Goal: Complete application form

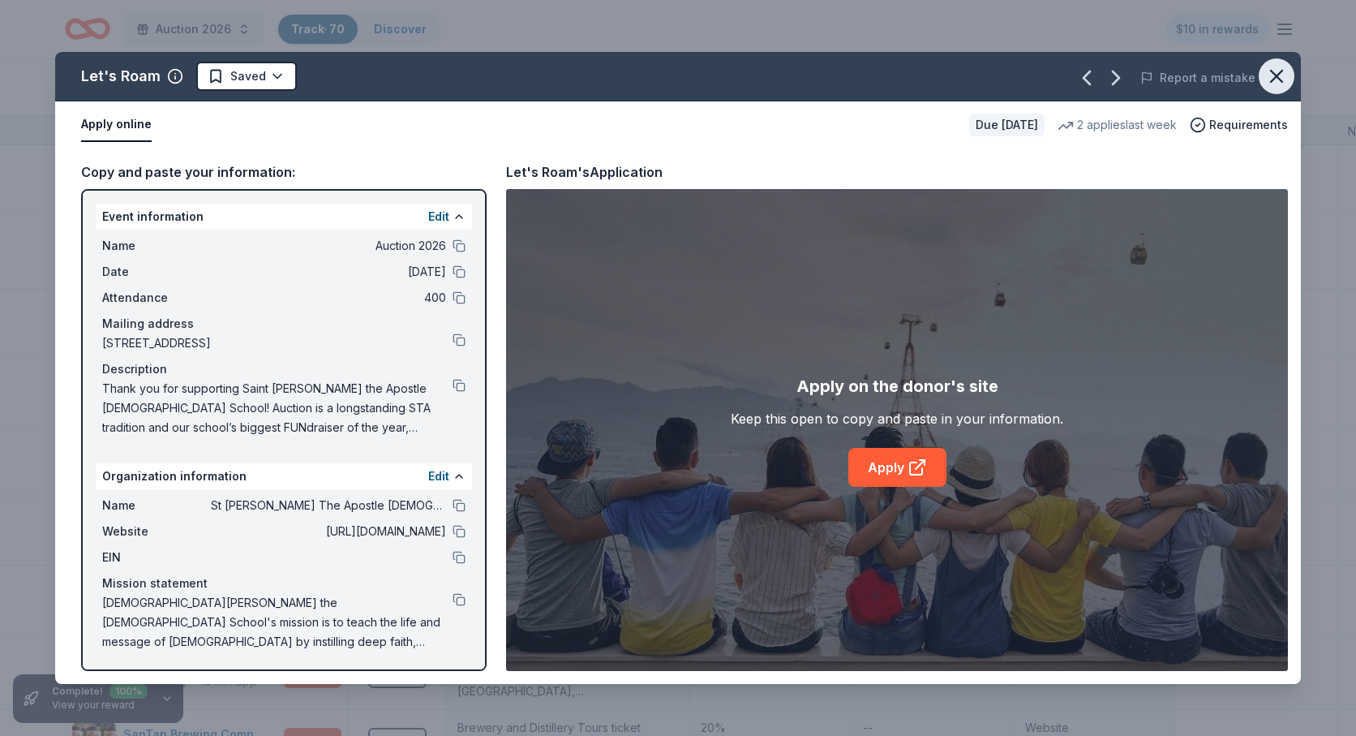
scroll to position [973, 0]
click at [1281, 79] on icon "button" at bounding box center [1276, 76] width 23 height 23
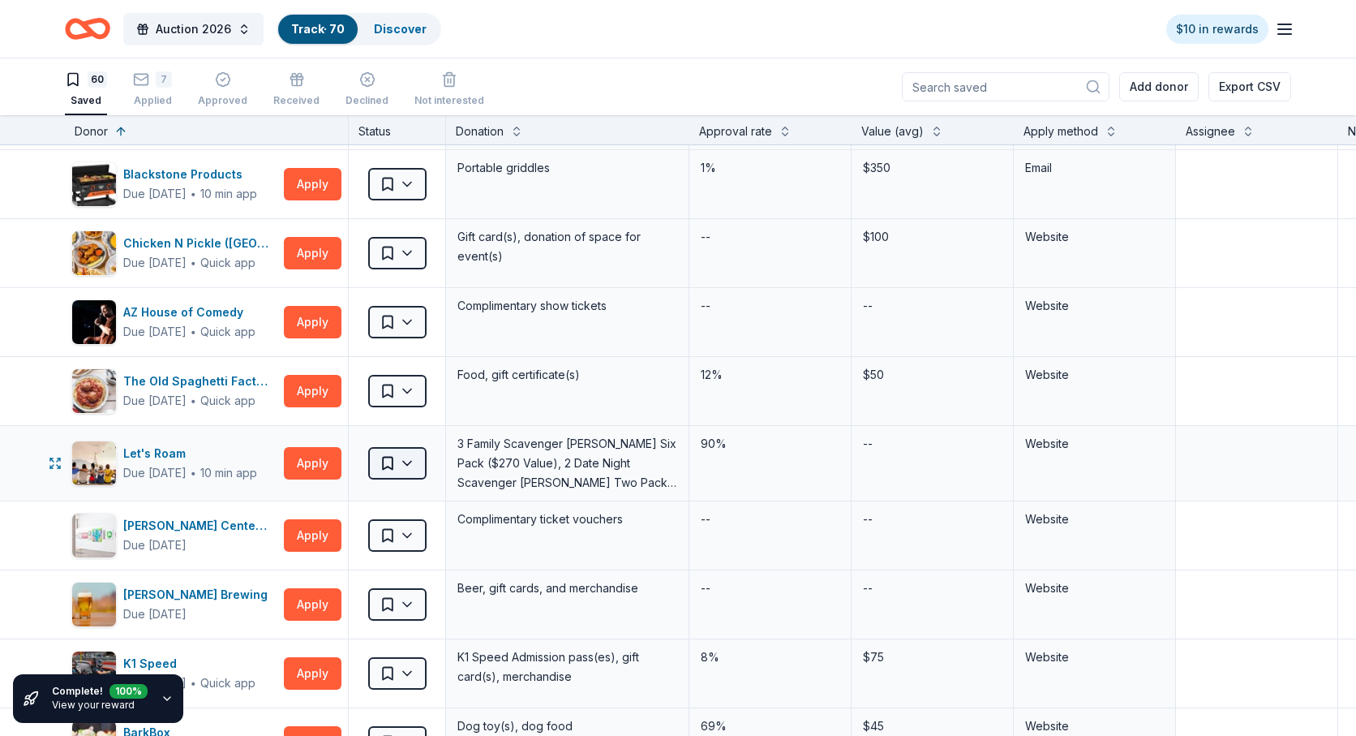
click at [410, 462] on html "Auction 2026 Track · 70 Discover $10 in rewards 60 Saved 7 Applied Approved Rec…" at bounding box center [678, 368] width 1356 height 736
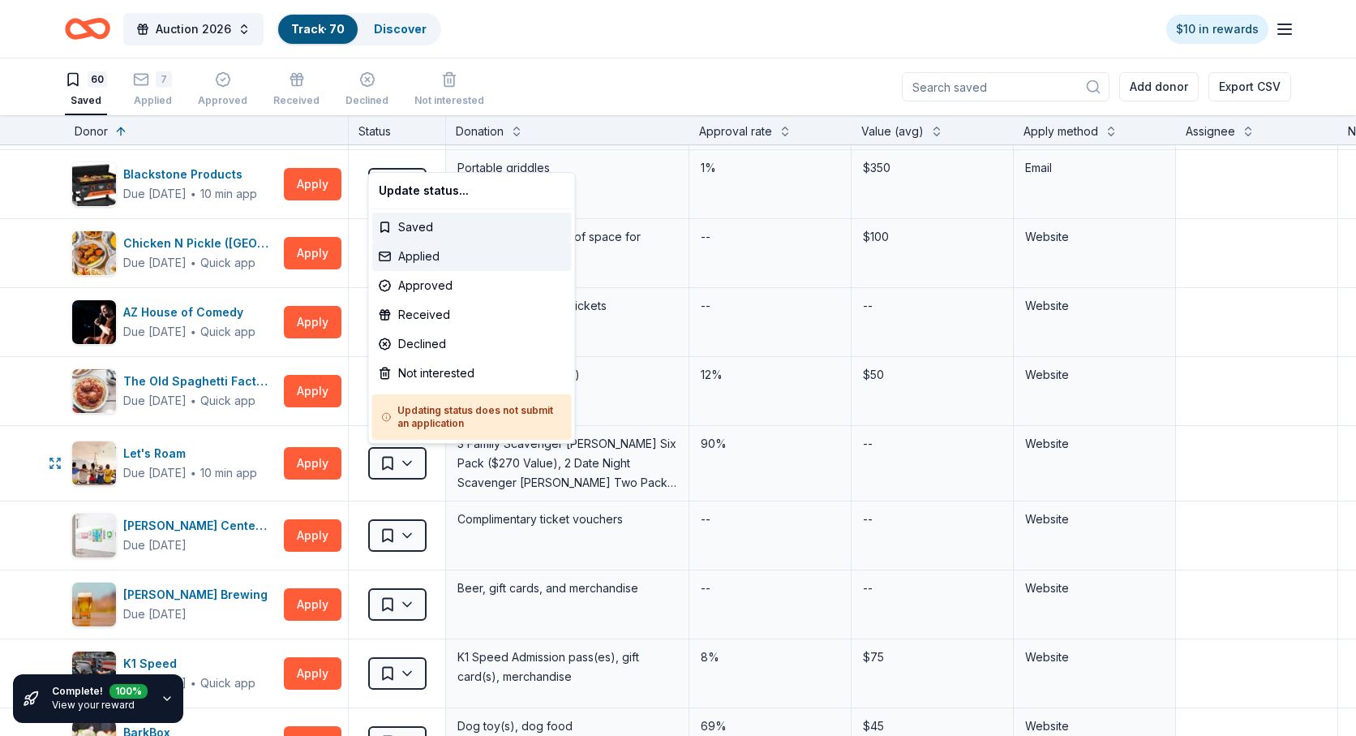
click at [426, 255] on div "Applied" at bounding box center [472, 256] width 200 height 29
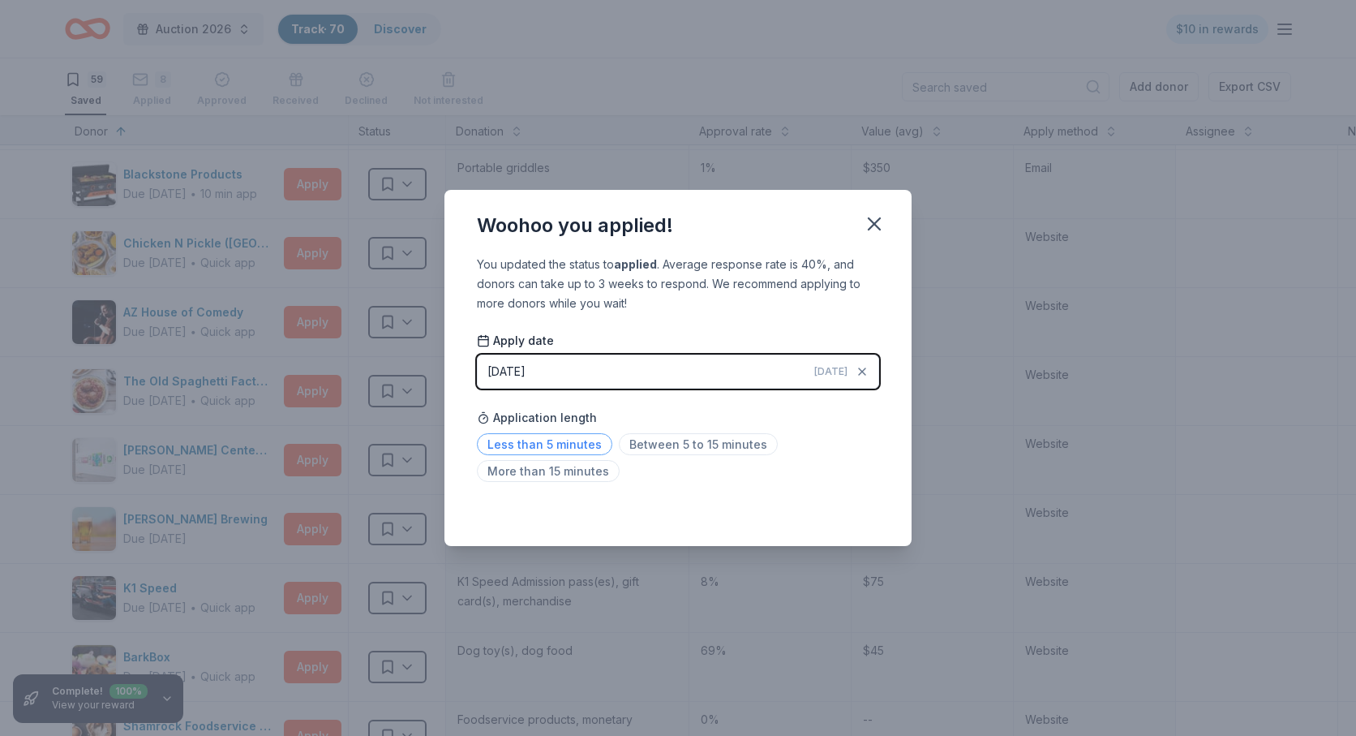
click at [565, 449] on span "Less than 5 minutes" at bounding box center [544, 444] width 135 height 22
click at [873, 225] on icon "button" at bounding box center [874, 223] width 11 height 11
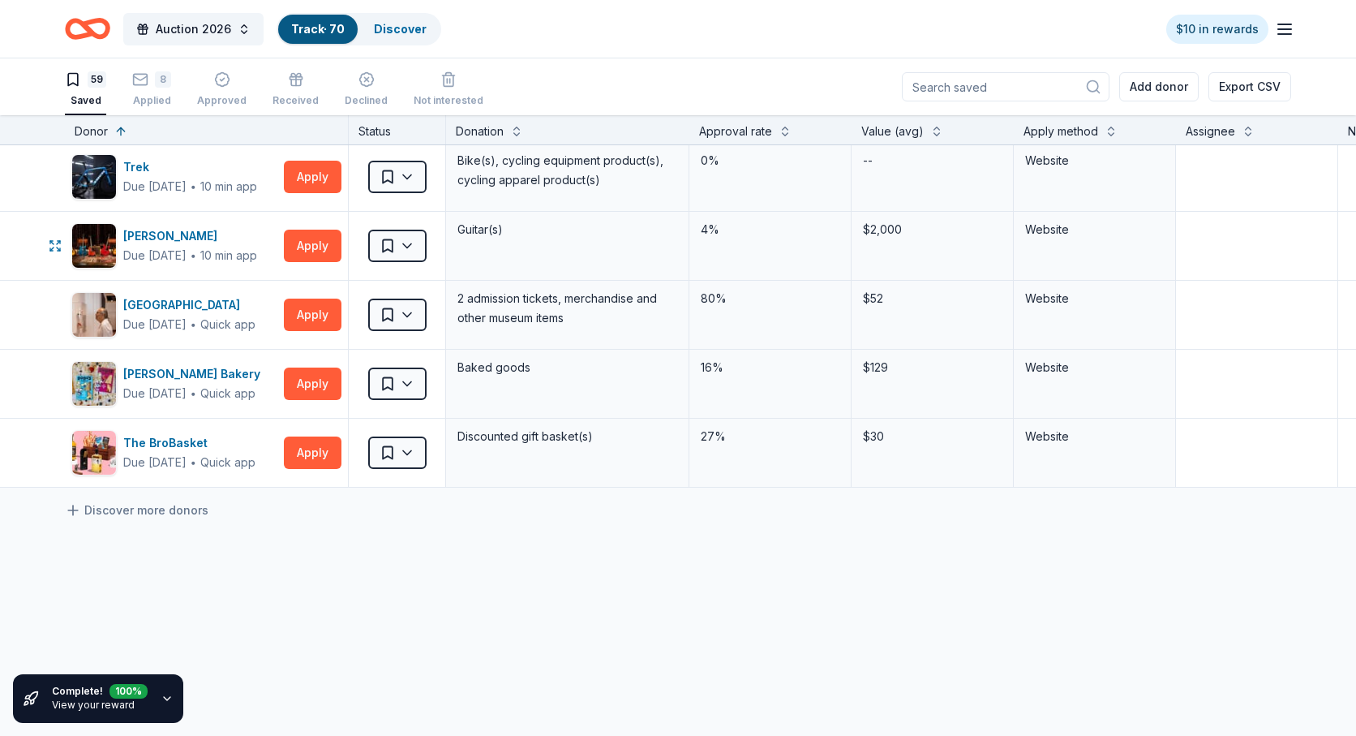
scroll to position [3740, 0]
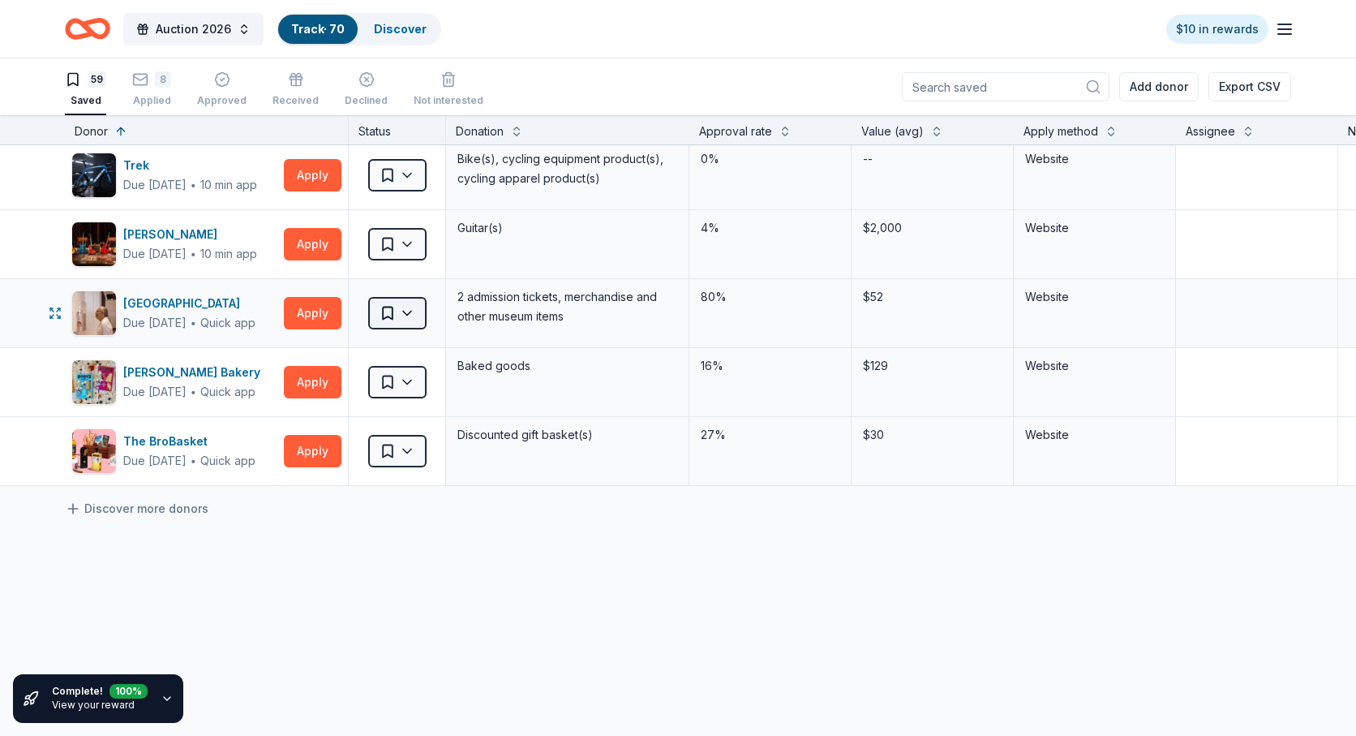
click at [402, 312] on html "Auction 2026 Track · 70 Discover $10 in rewards 59 Saved 8 Applied Approved Rec…" at bounding box center [678, 368] width 1356 height 736
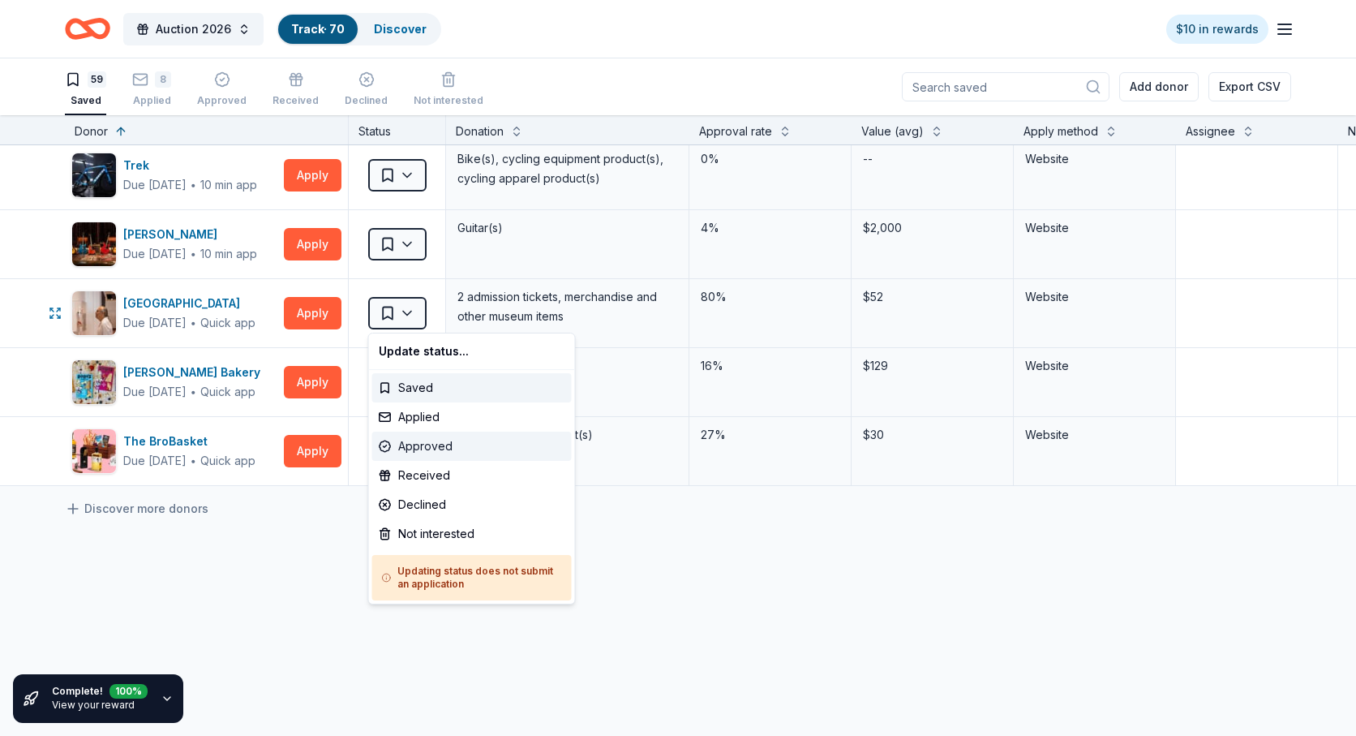
click at [396, 442] on div "Approved" at bounding box center [472, 445] width 200 height 29
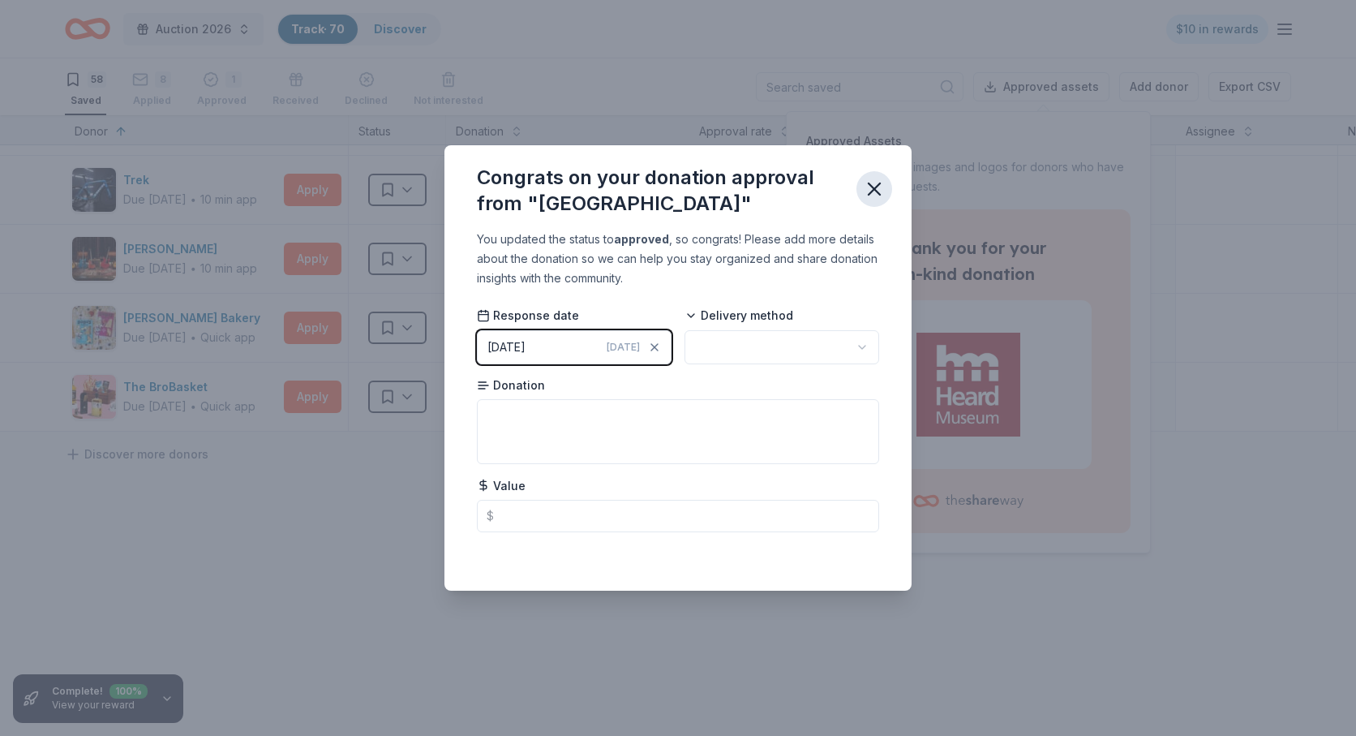
click at [872, 182] on icon "button" at bounding box center [874, 189] width 23 height 23
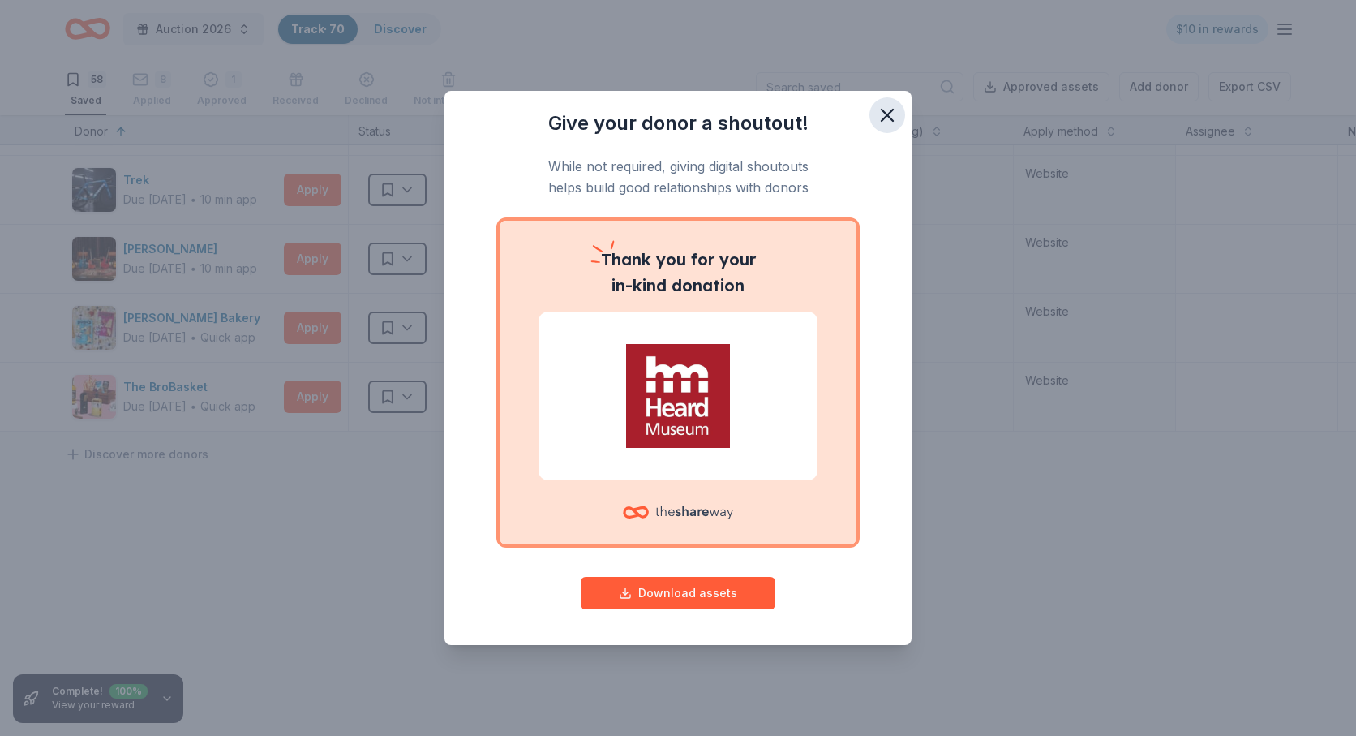
click at [884, 117] on icon "button" at bounding box center [887, 114] width 11 height 11
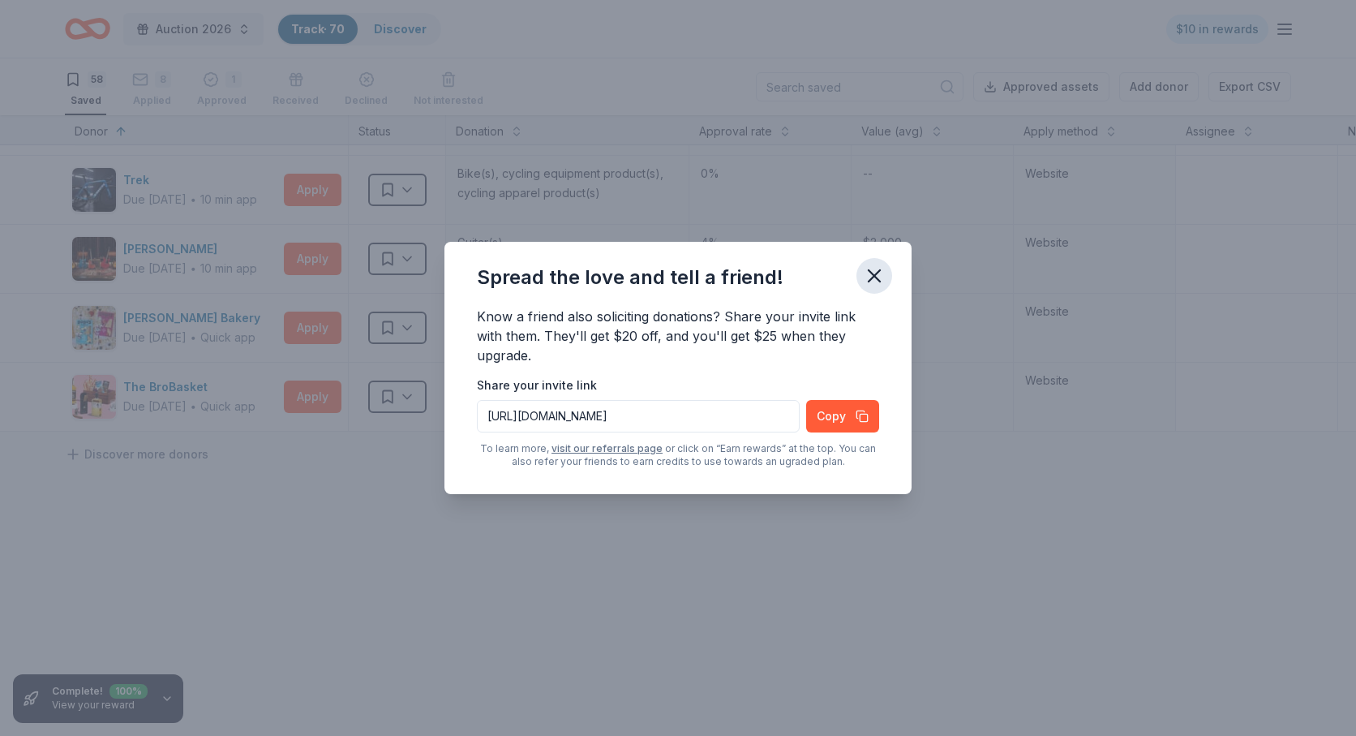
click at [880, 268] on icon "button" at bounding box center [874, 275] width 23 height 23
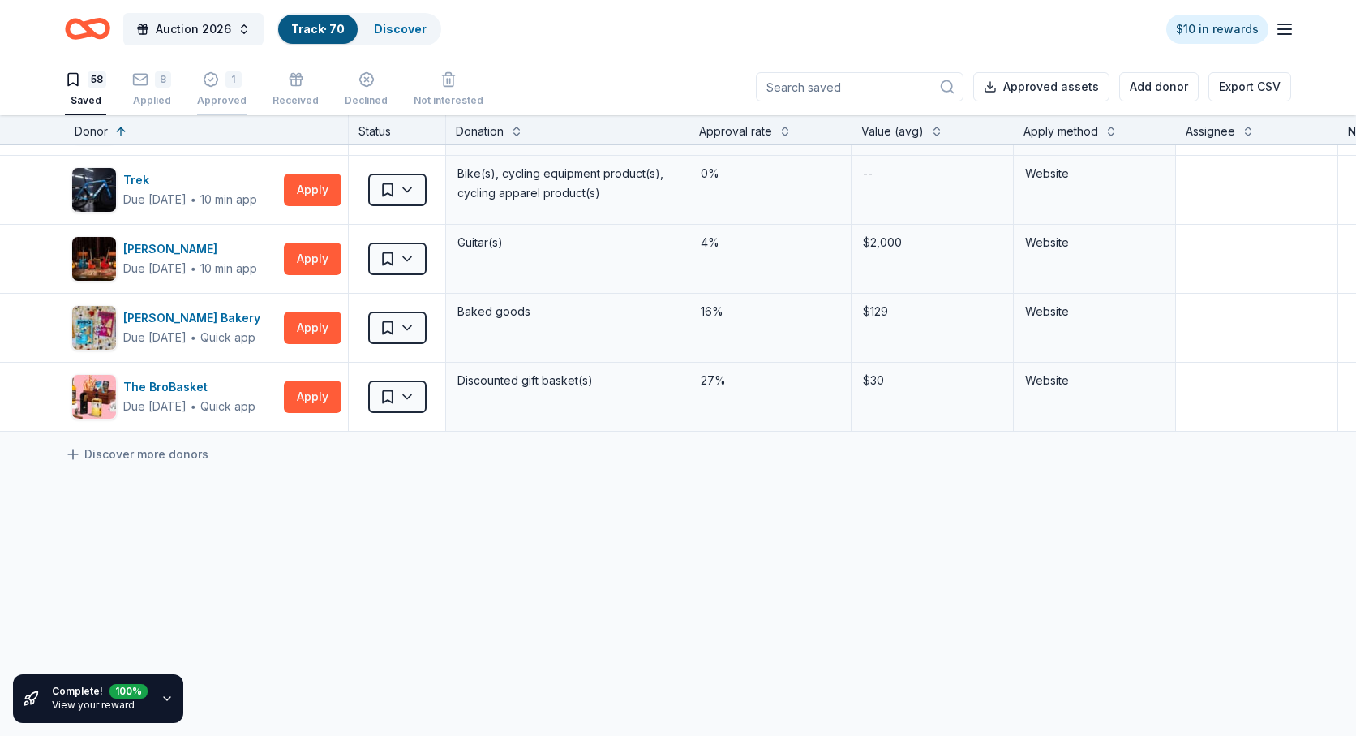
click at [223, 90] on div "1 Approved" at bounding box center [221, 80] width 49 height 36
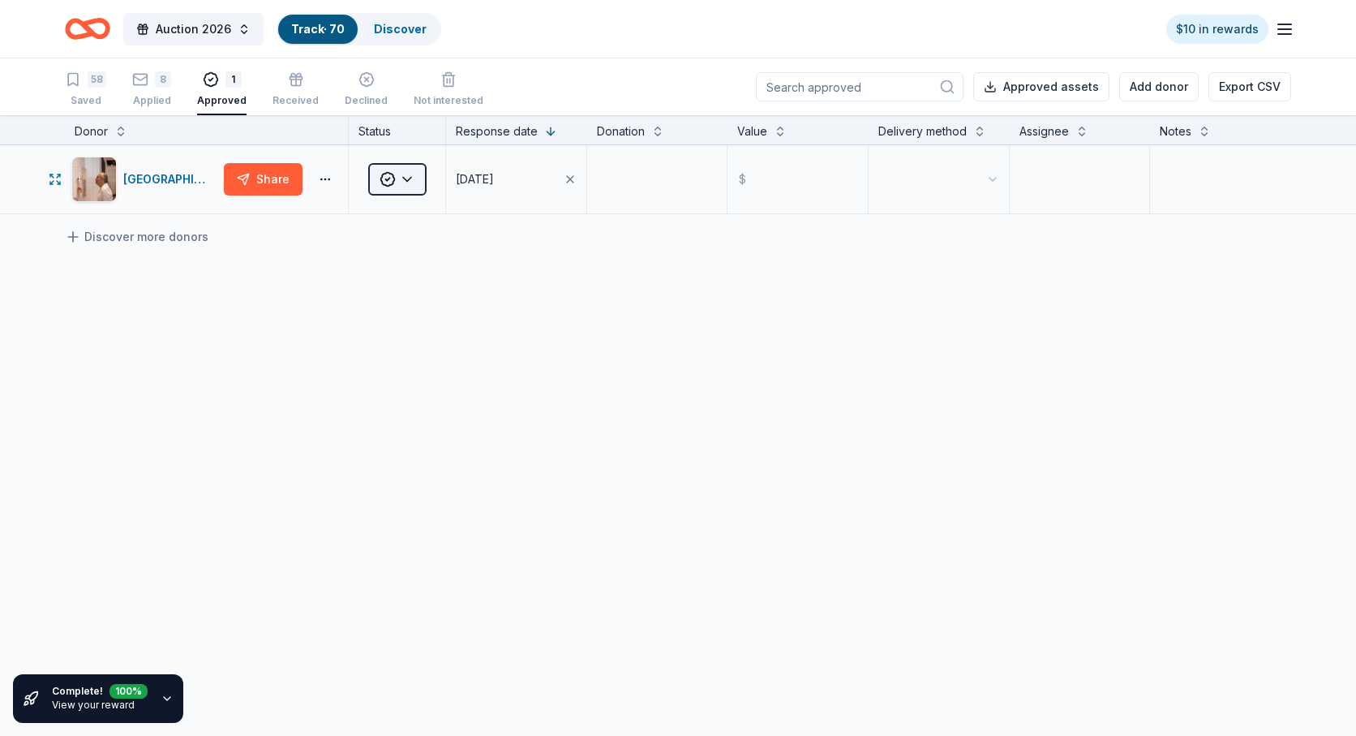
click at [410, 178] on html "Auction 2026 Track · 70 Discover $10 in rewards 58 Saved 8 Applied 1 Approved R…" at bounding box center [678, 368] width 1356 height 736
click at [418, 253] on div "Saved" at bounding box center [439, 253] width 135 height 29
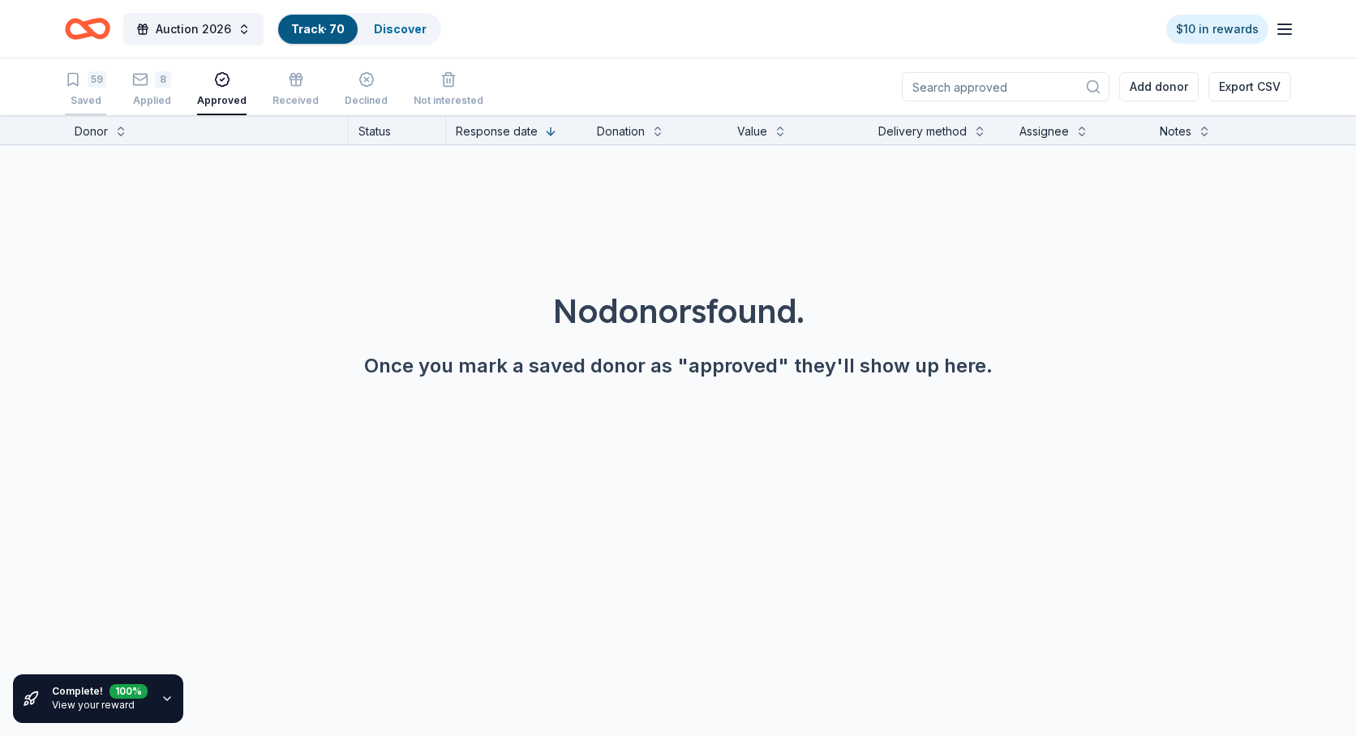
click at [83, 79] on div "59" at bounding box center [85, 70] width 41 height 16
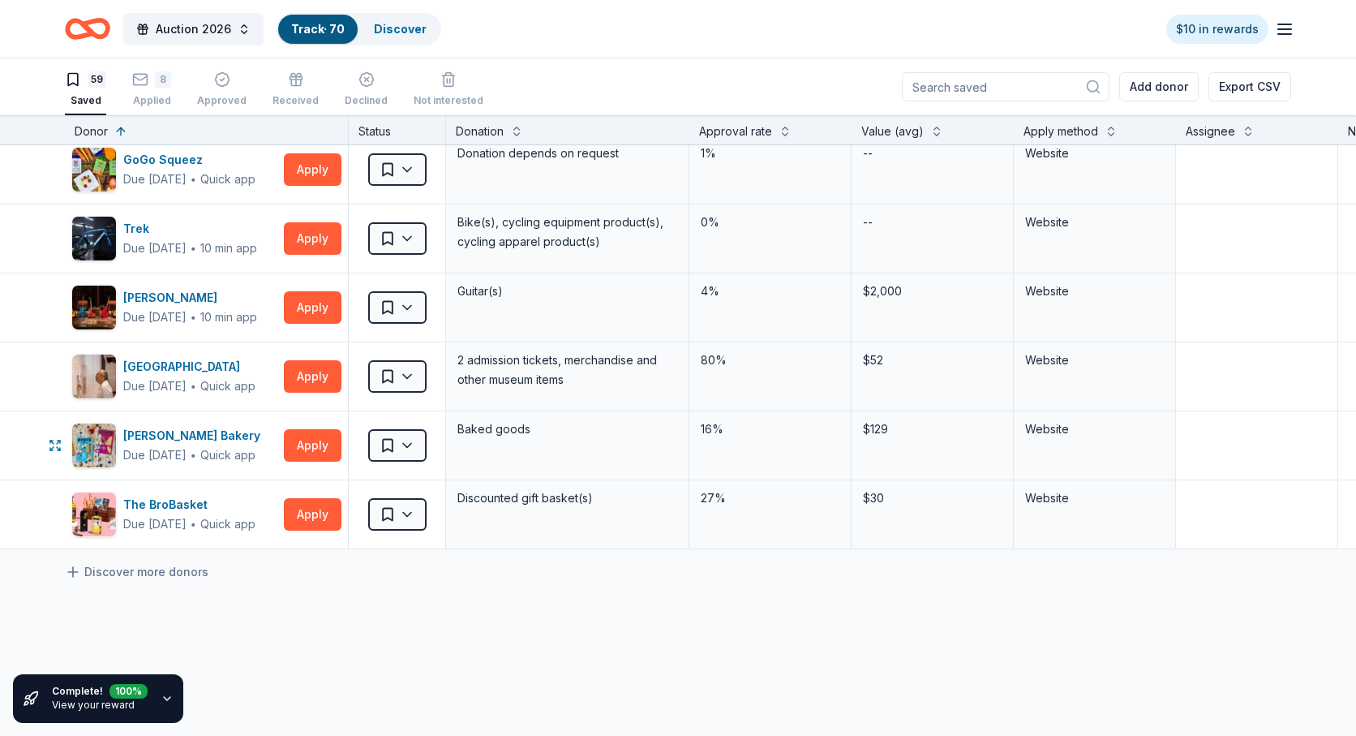
scroll to position [3655, 0]
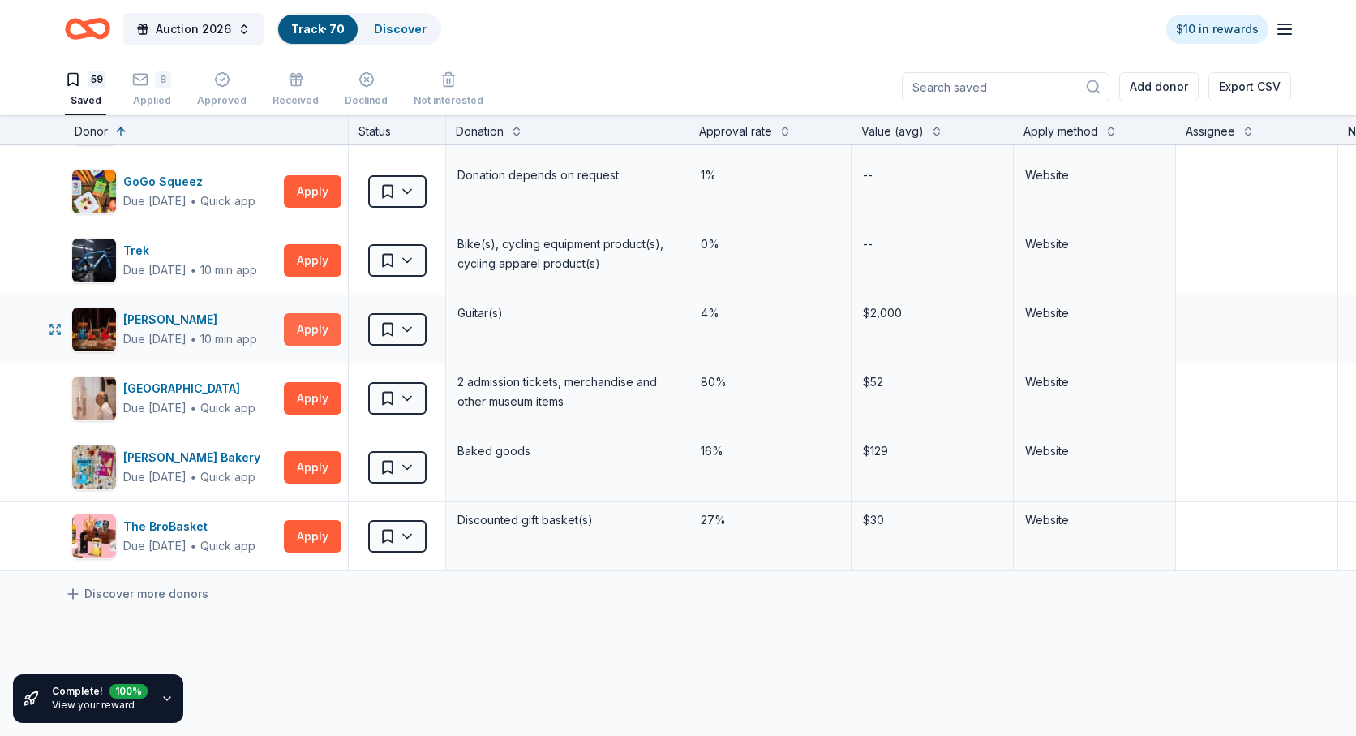
click at [314, 331] on button "Apply" at bounding box center [313, 329] width 58 height 32
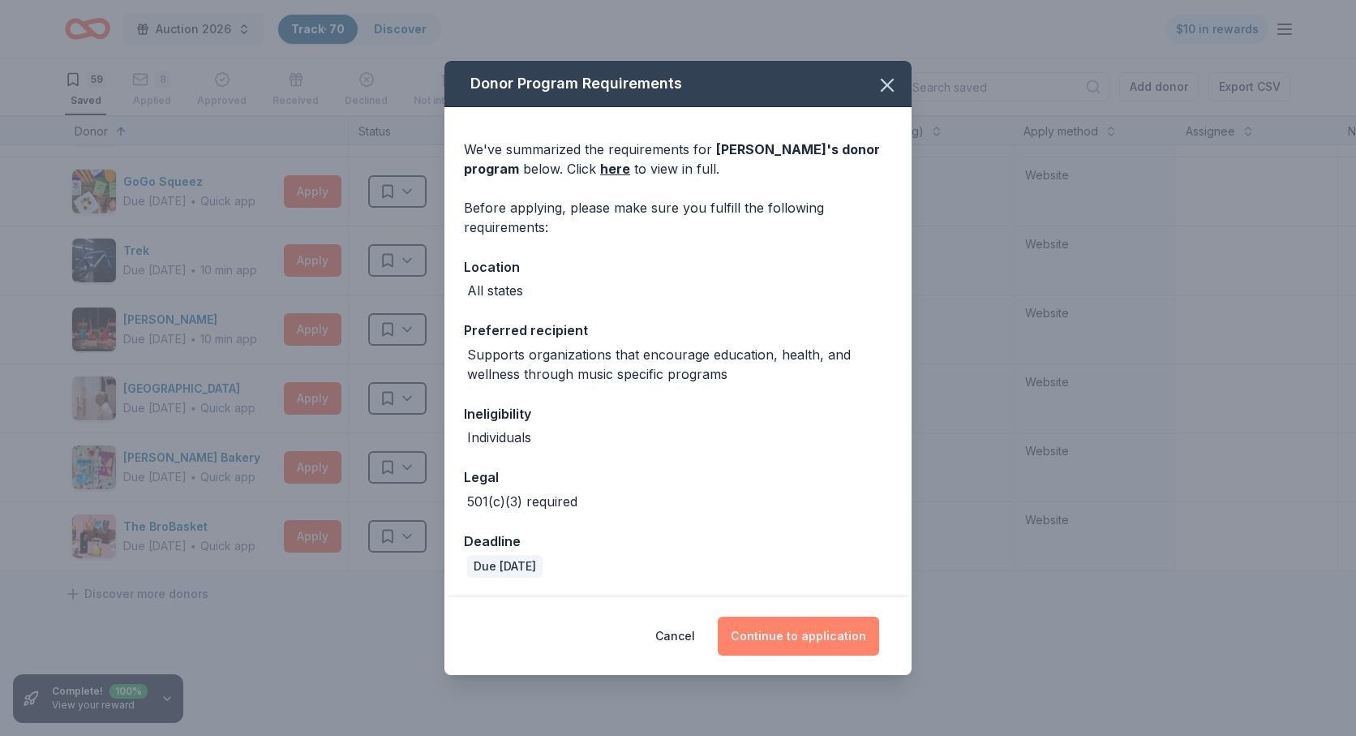
click at [810, 641] on button "Continue to application" at bounding box center [798, 635] width 161 height 39
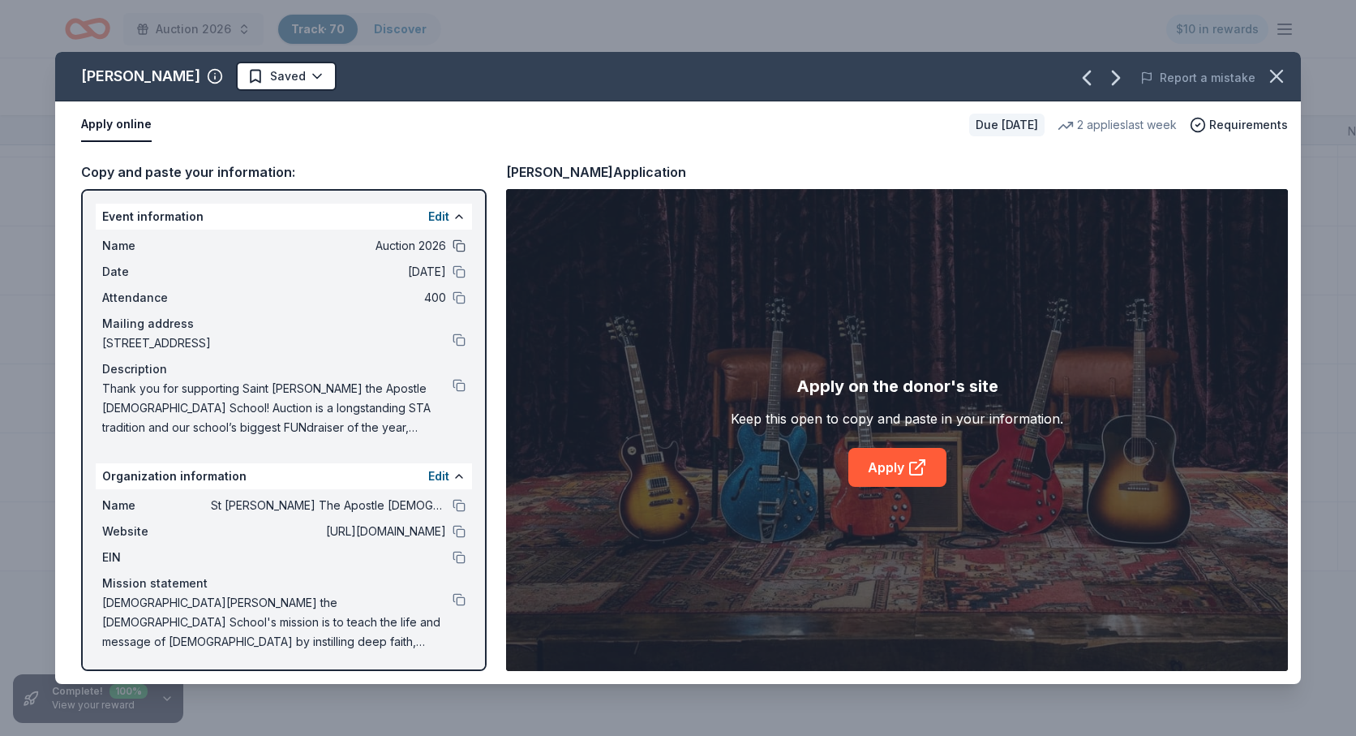
click at [461, 249] on button at bounding box center [459, 245] width 13 height 13
click at [457, 273] on button at bounding box center [459, 271] width 13 height 13
click at [459, 301] on button at bounding box center [459, 297] width 13 height 13
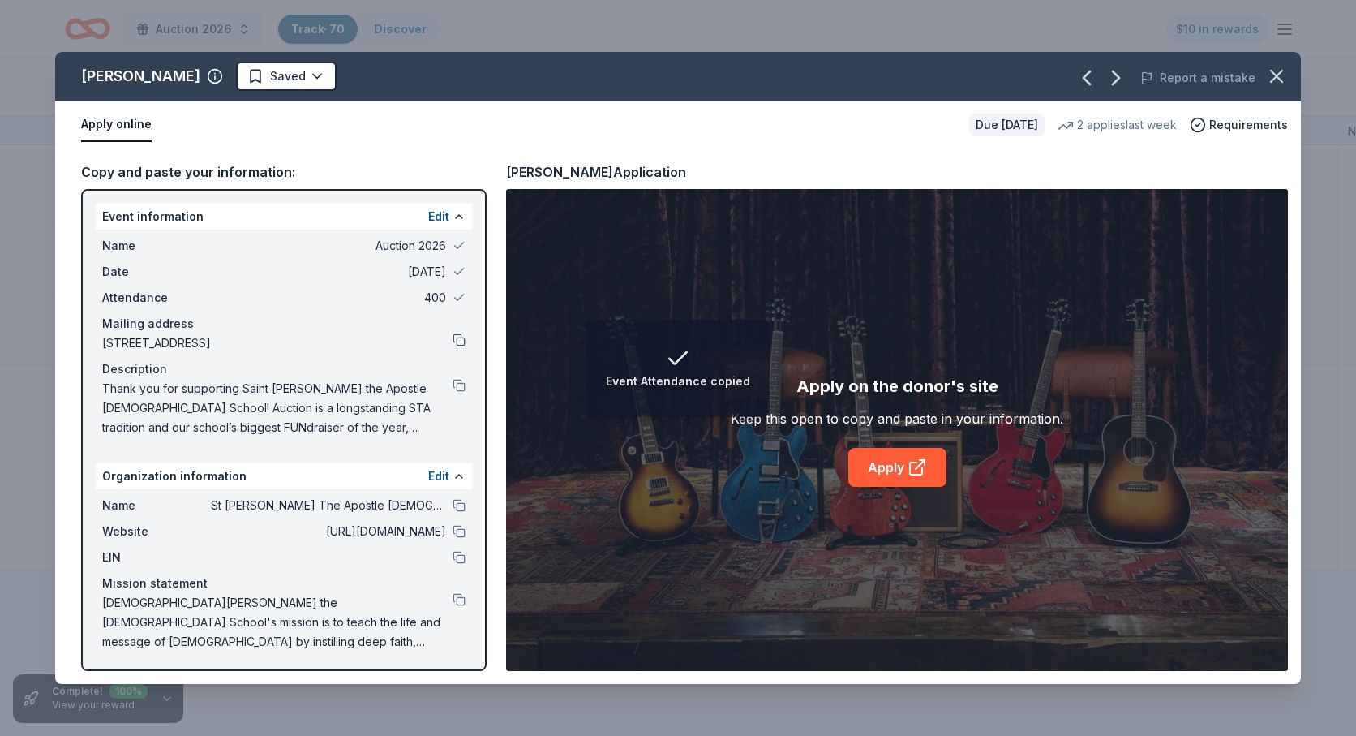
click at [459, 340] on button at bounding box center [459, 339] width 13 height 13
click at [460, 383] on button at bounding box center [459, 385] width 13 height 13
click at [457, 504] on button at bounding box center [459, 505] width 13 height 13
click at [457, 528] on button at bounding box center [459, 531] width 13 height 13
click at [457, 552] on button at bounding box center [459, 557] width 13 height 13
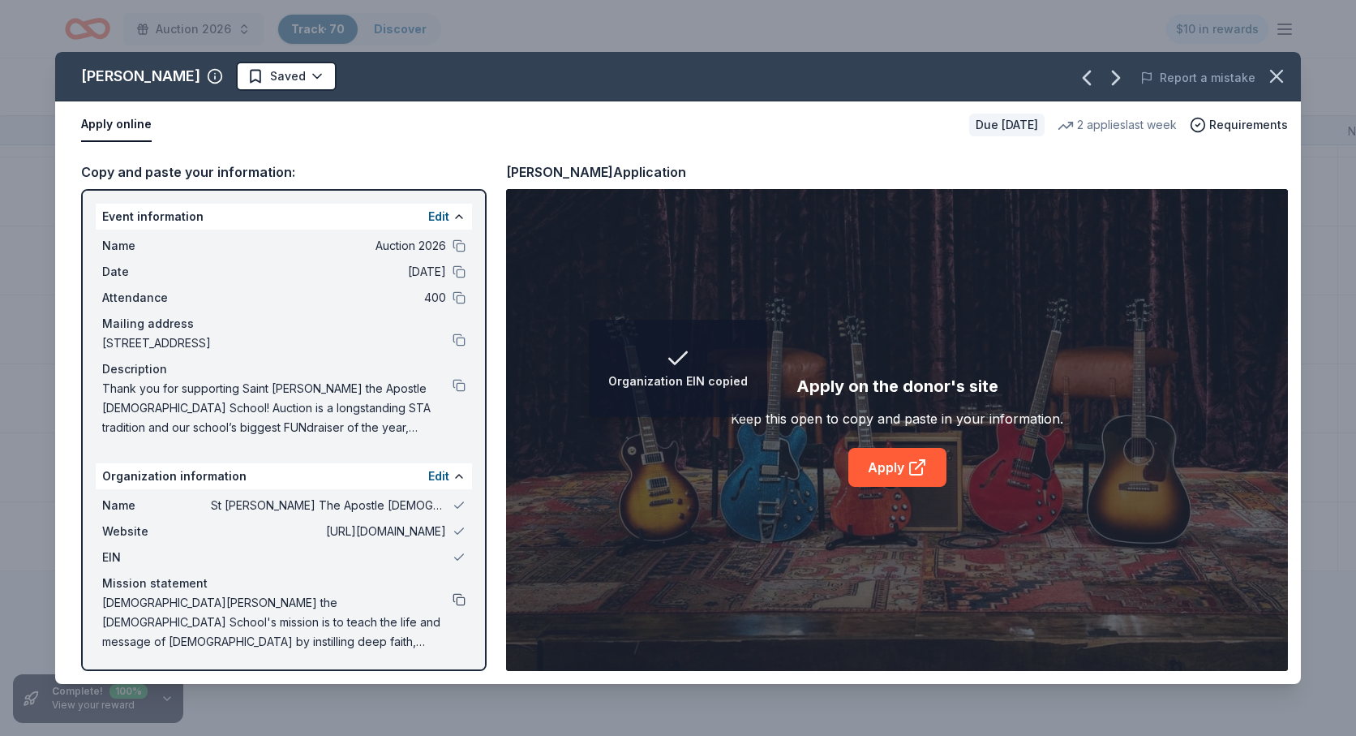
click at [457, 604] on button at bounding box center [459, 599] width 13 height 13
click at [884, 466] on link "Apply" at bounding box center [897, 467] width 98 height 39
click at [1277, 77] on icon "button" at bounding box center [1276, 76] width 11 height 11
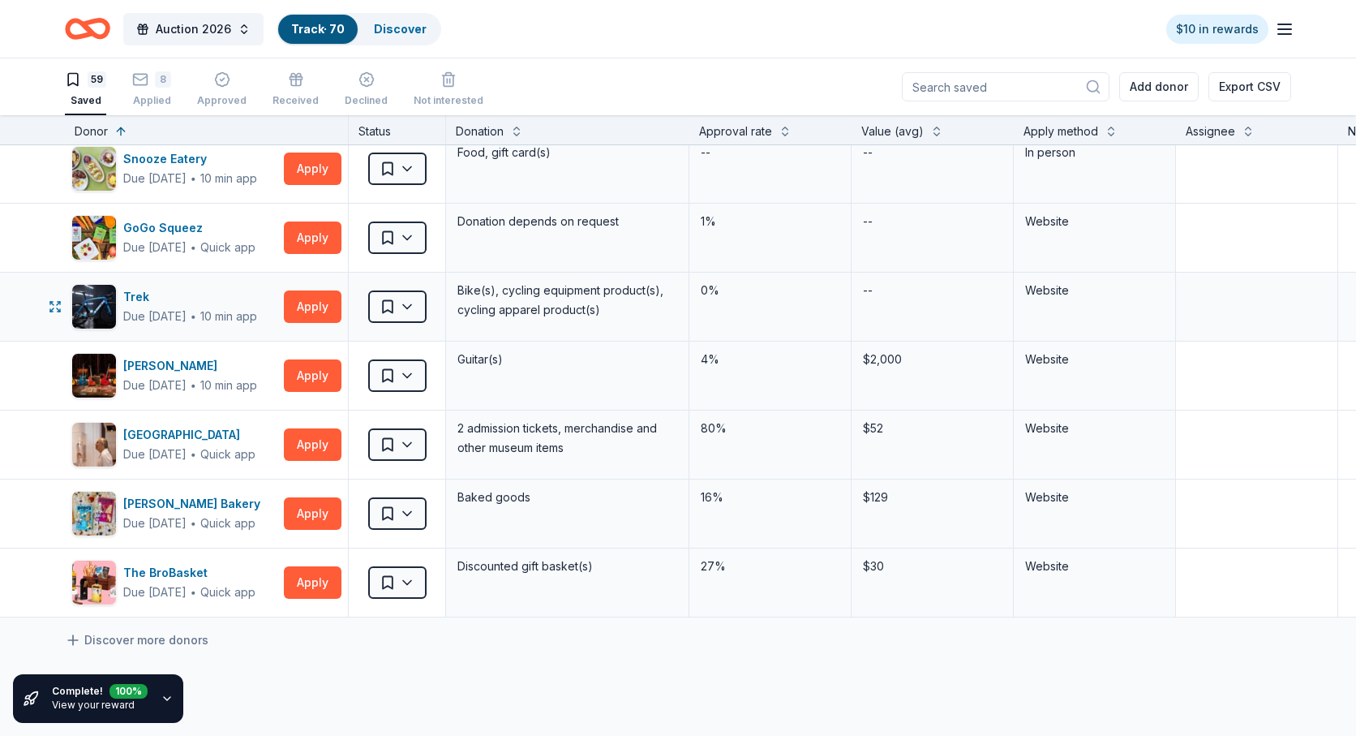
scroll to position [3600, 0]
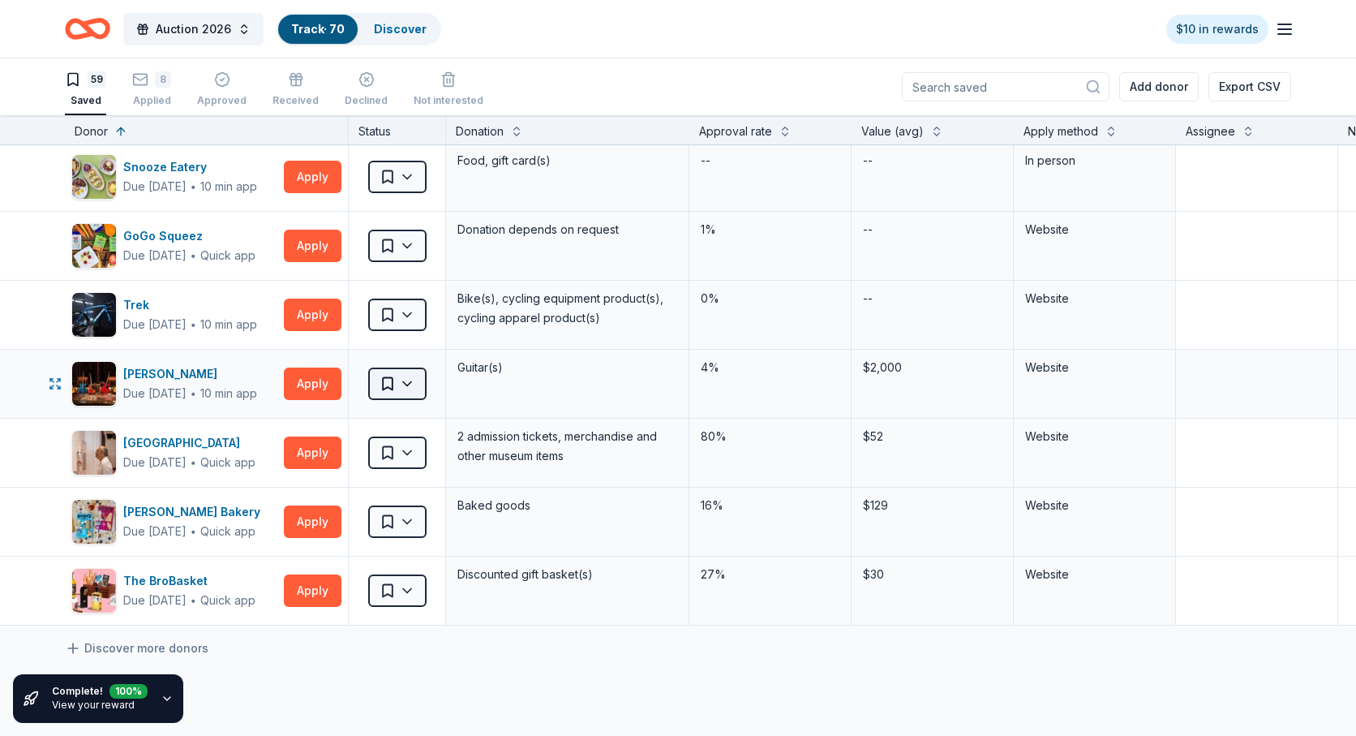
click at [409, 391] on html "Auction 2026 Track · 70 Discover $10 in rewards 59 Saved 8 Applied Approved Rec…" at bounding box center [678, 368] width 1356 height 736
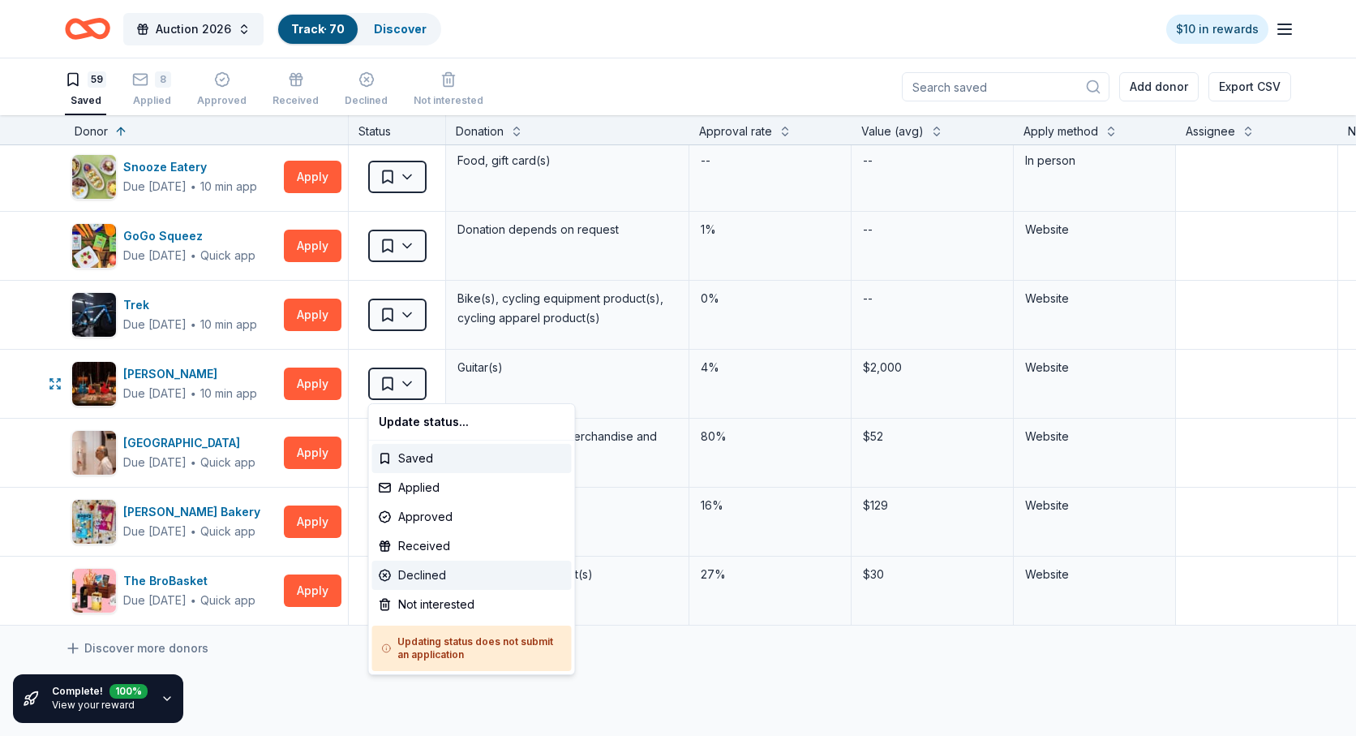
click at [409, 569] on div "Declined" at bounding box center [472, 574] width 200 height 29
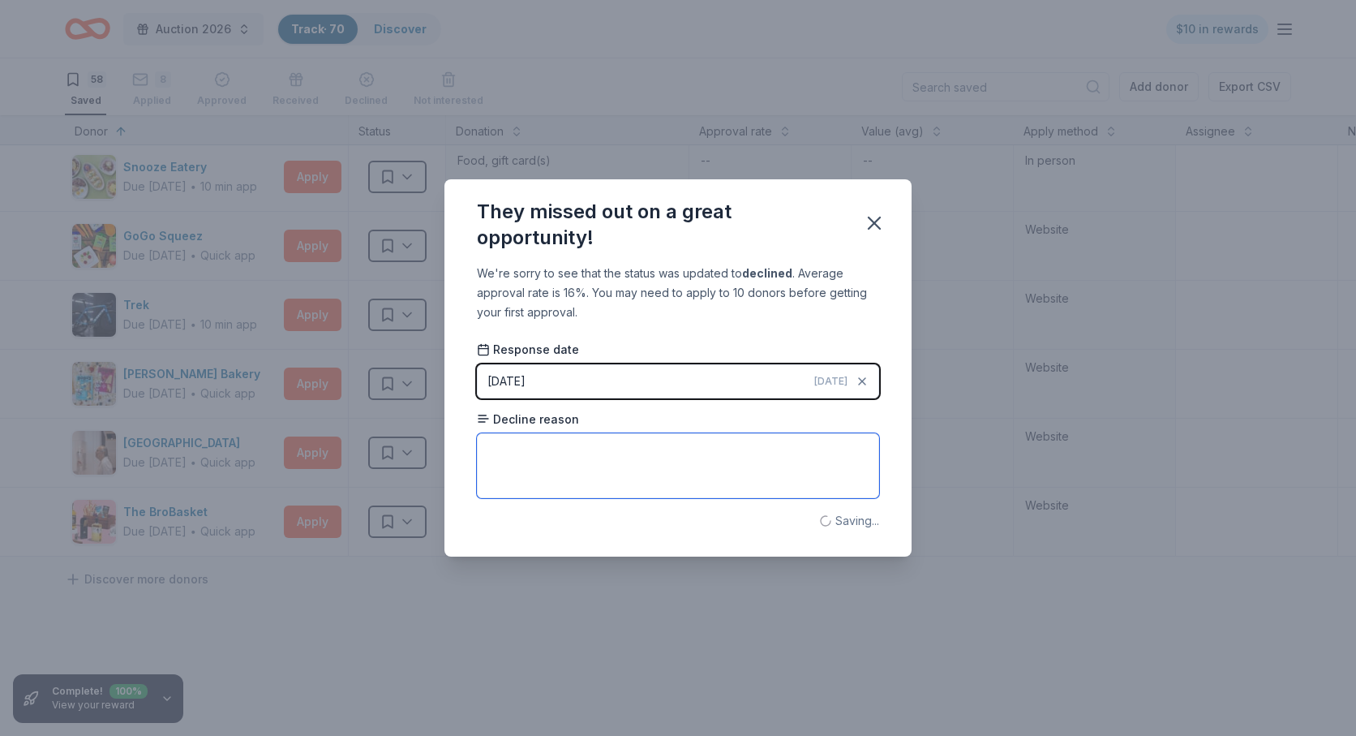
click at [566, 440] on textarea at bounding box center [678, 465] width 402 height 65
type textarea "Not eligible"
click at [878, 221] on icon "button" at bounding box center [874, 223] width 23 height 23
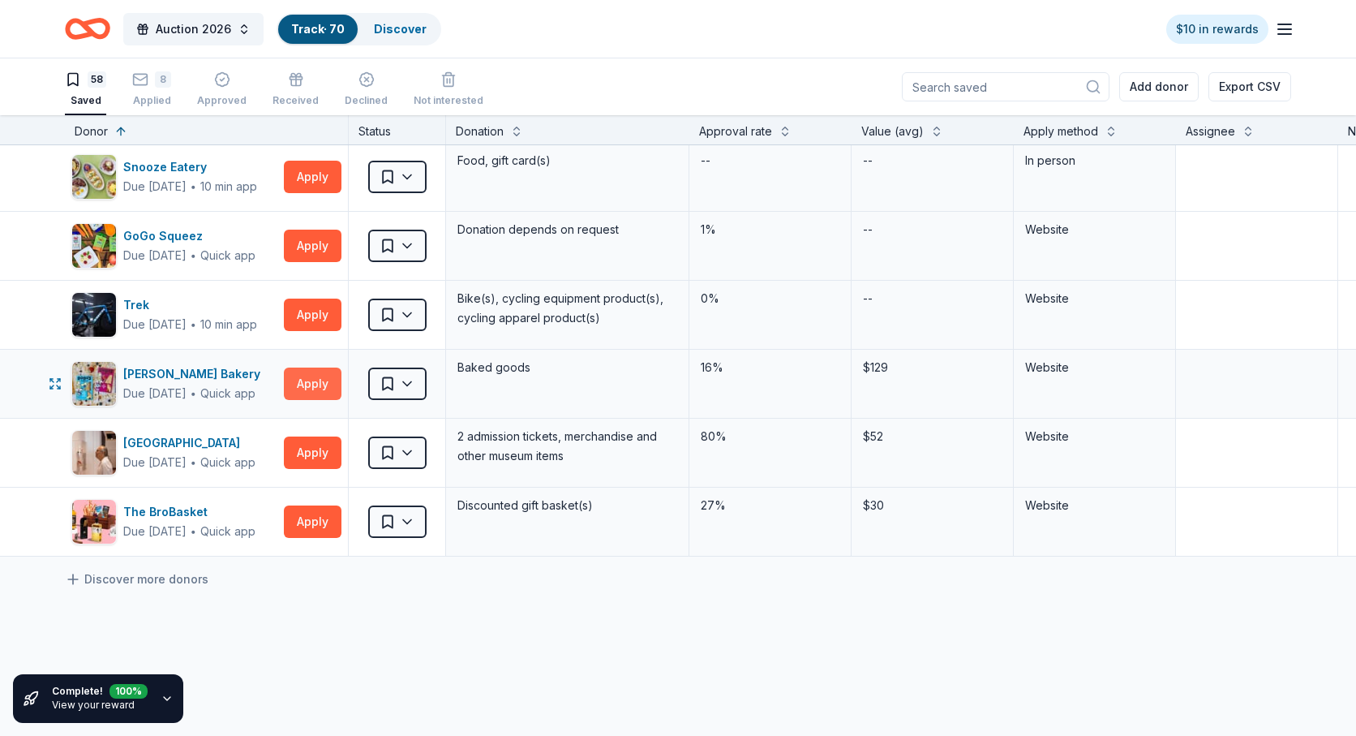
click at [312, 383] on button "Apply" at bounding box center [313, 383] width 58 height 32
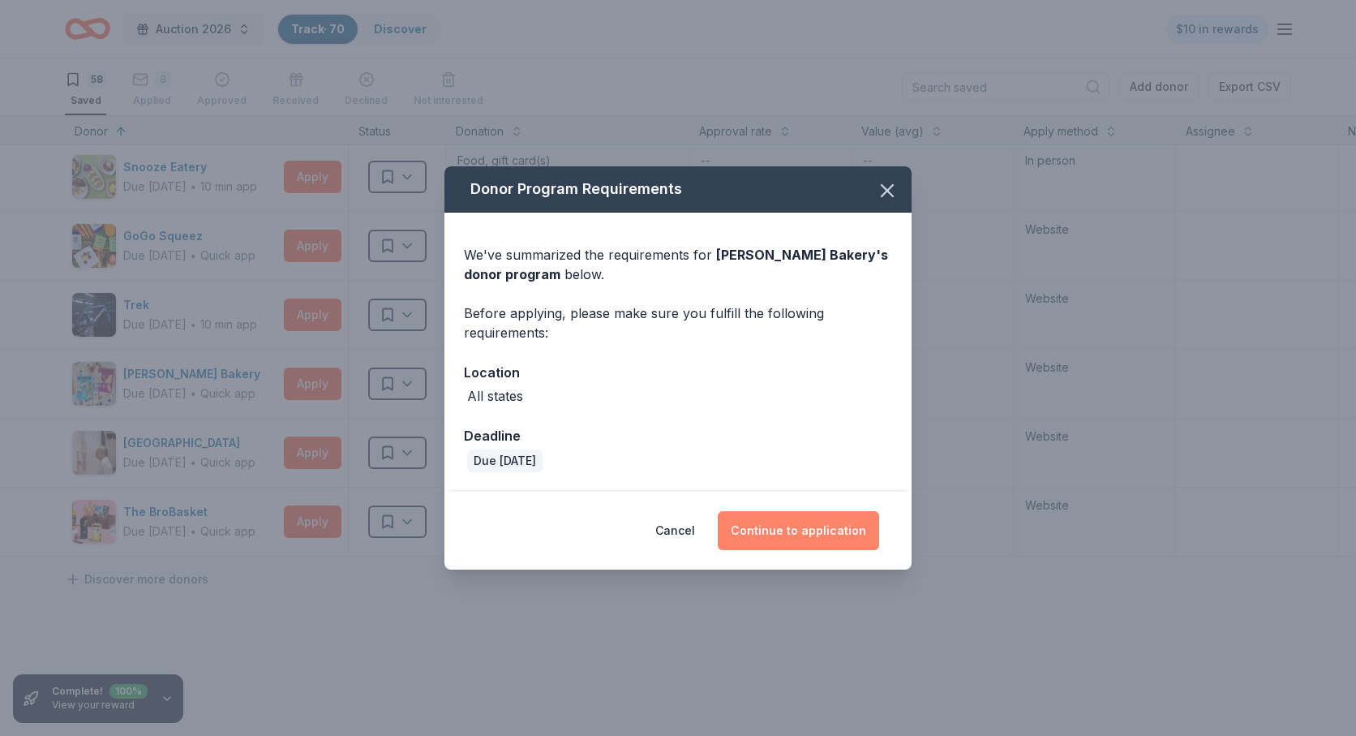
click at [809, 540] on button "Continue to application" at bounding box center [798, 530] width 161 height 39
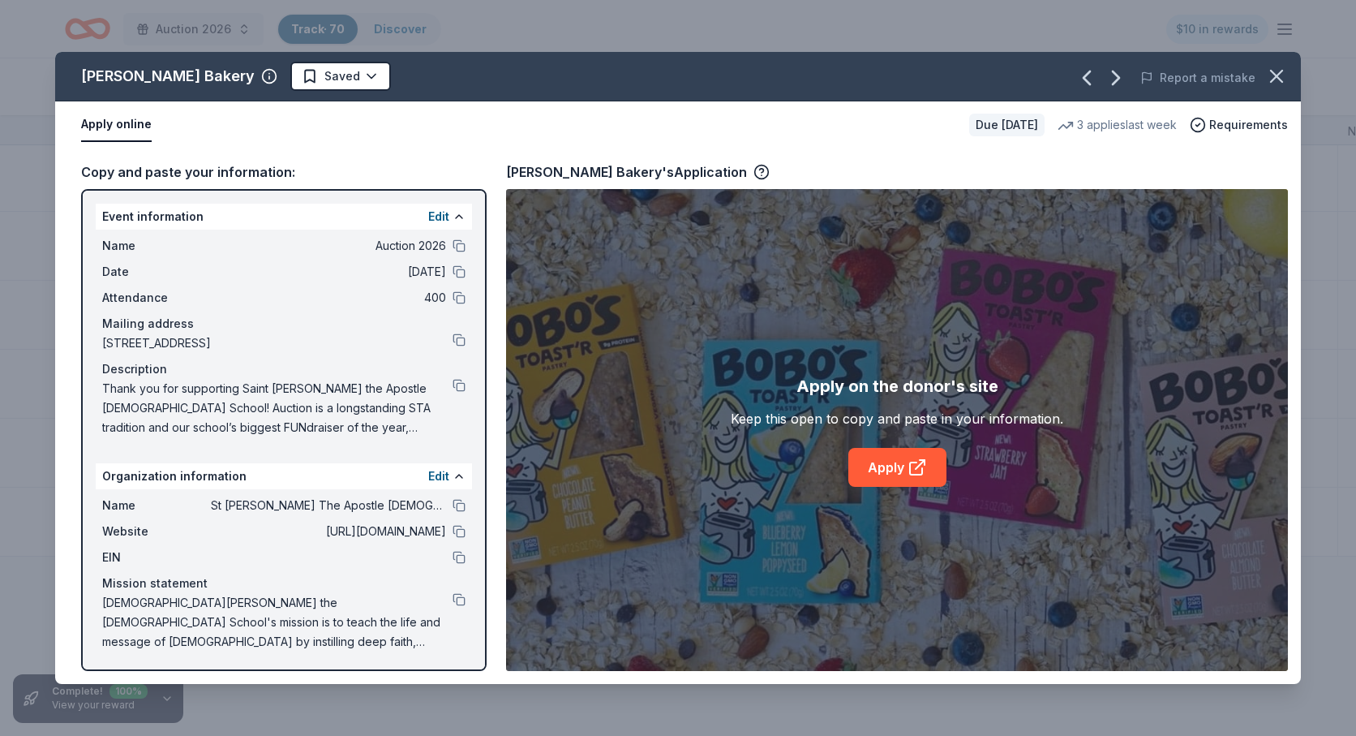
click at [451, 245] on div "Name Auction 2026" at bounding box center [283, 245] width 363 height 19
click at [457, 245] on button at bounding box center [459, 245] width 13 height 13
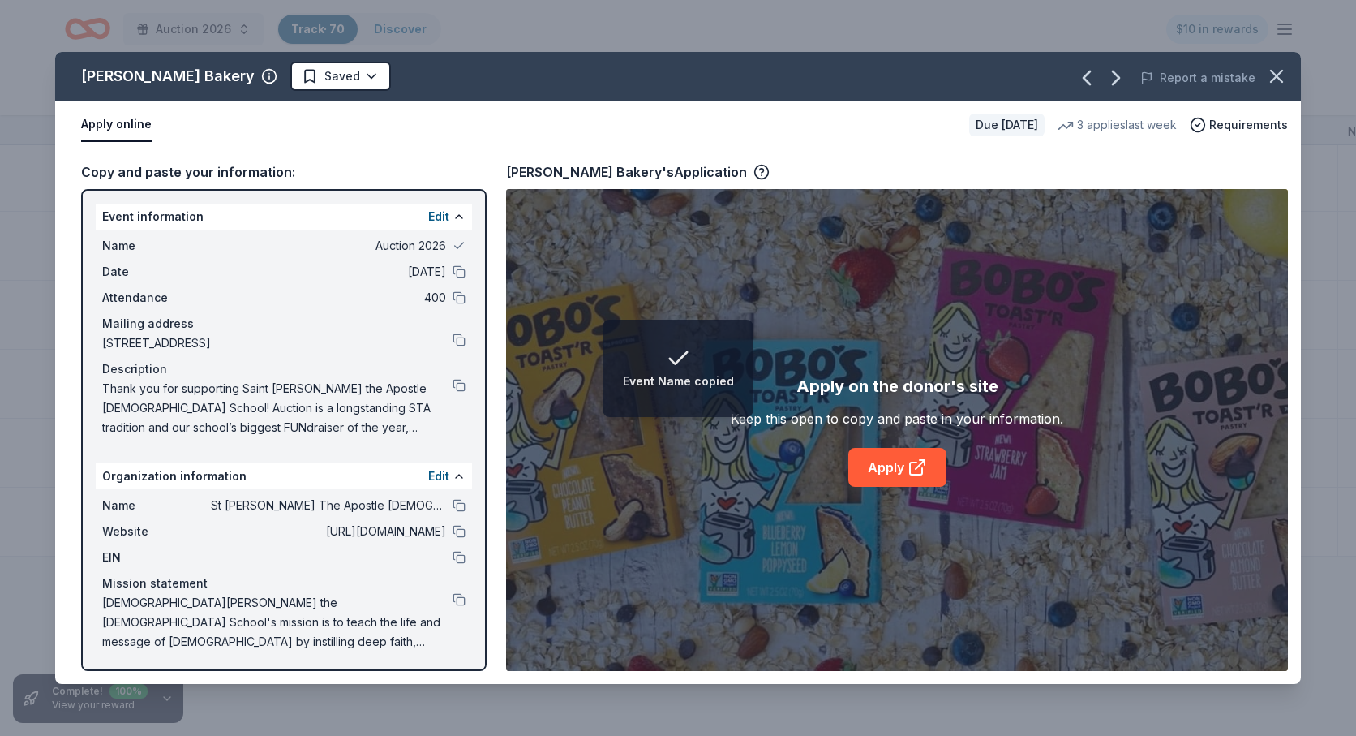
click at [456, 281] on div "Date [DATE]" at bounding box center [283, 271] width 363 height 19
click at [457, 279] on div "Date [DATE]" at bounding box center [283, 271] width 363 height 19
click at [460, 270] on button at bounding box center [459, 271] width 13 height 13
click at [459, 295] on button at bounding box center [459, 297] width 13 height 13
click at [453, 333] on div "Mailing address" at bounding box center [283, 323] width 363 height 19
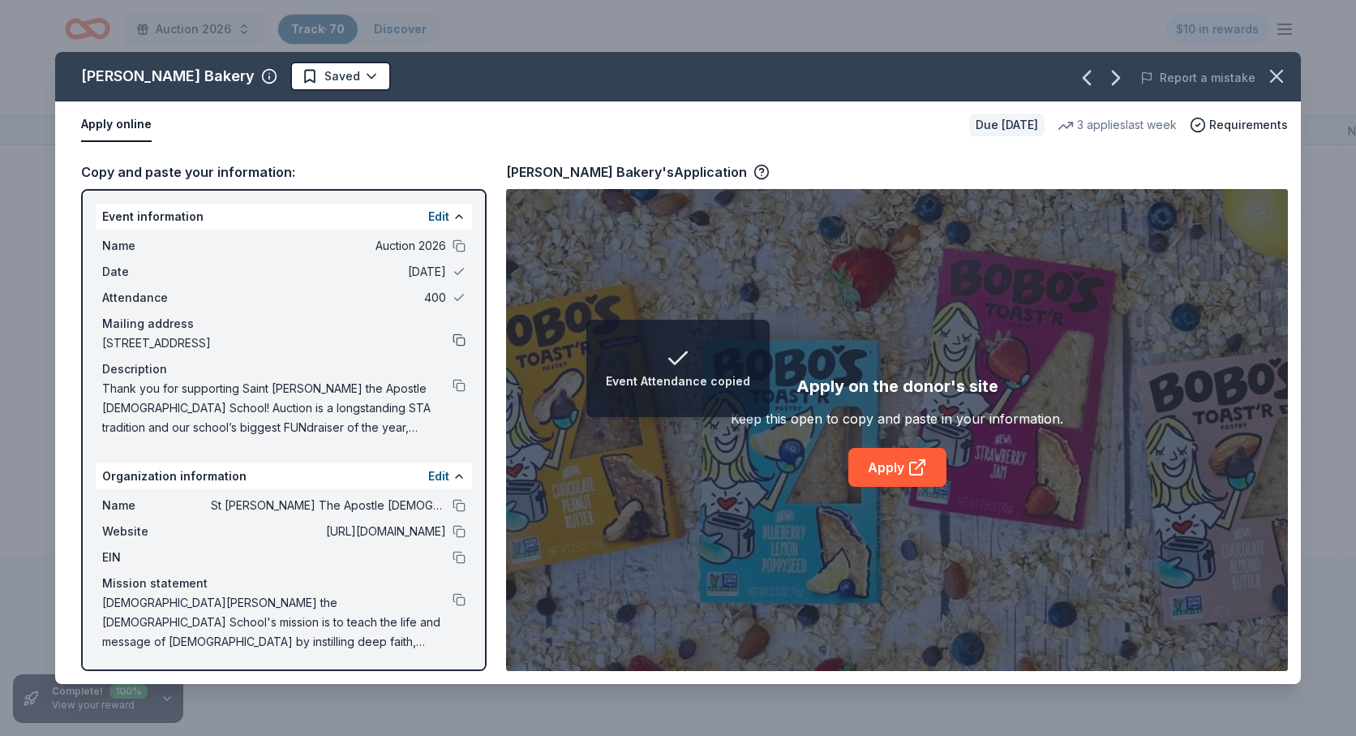
click at [457, 339] on button at bounding box center [459, 339] width 13 height 13
click at [461, 384] on button at bounding box center [459, 385] width 13 height 13
click at [459, 504] on button at bounding box center [459, 505] width 13 height 13
click at [459, 531] on button at bounding box center [459, 531] width 13 height 13
click at [460, 556] on button at bounding box center [459, 557] width 13 height 13
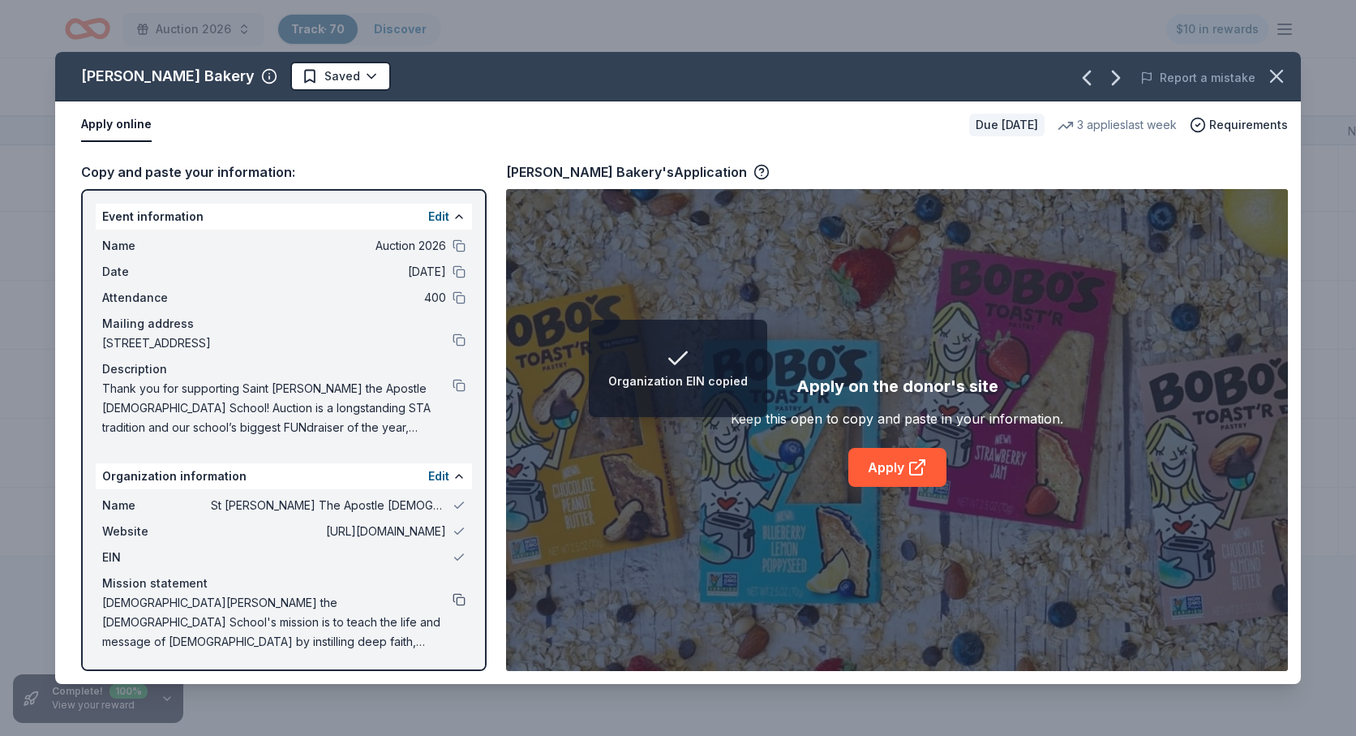
click at [460, 599] on button at bounding box center [459, 599] width 13 height 13
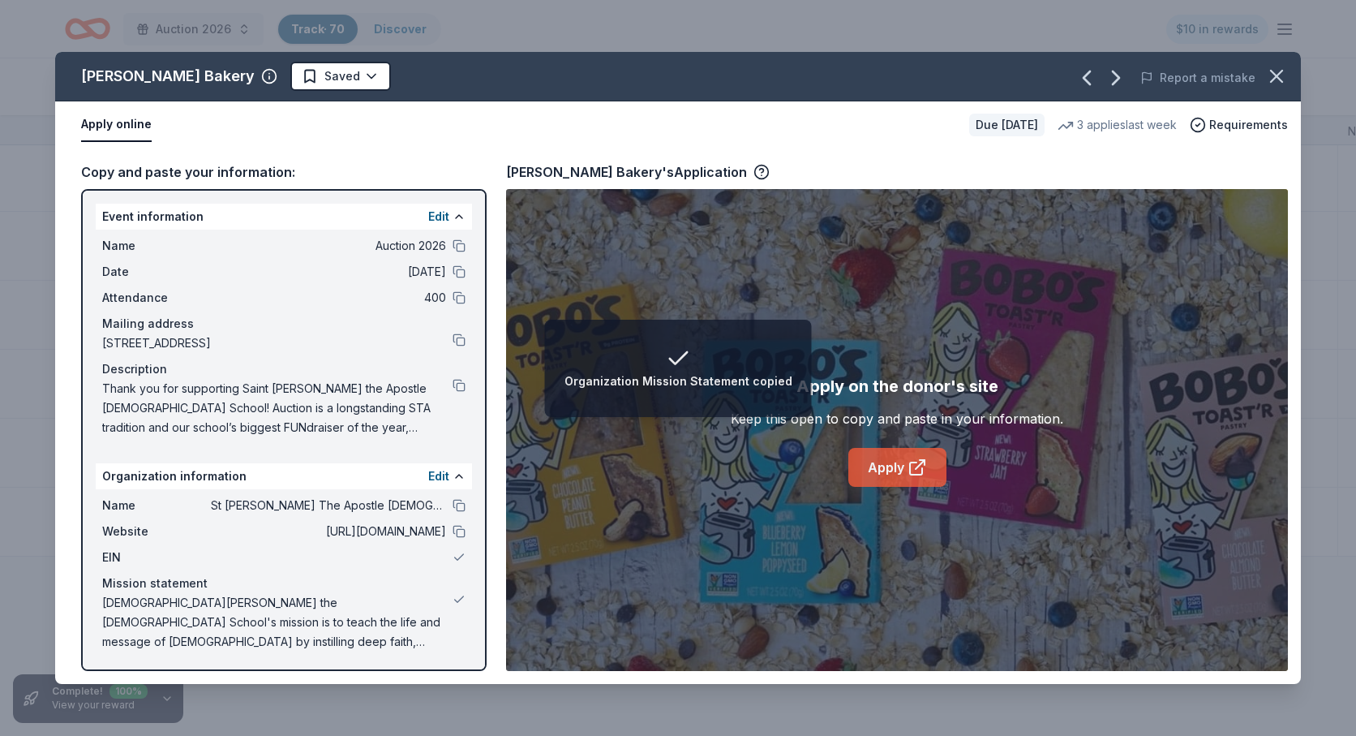
click at [882, 460] on link "Apply" at bounding box center [897, 467] width 98 height 39
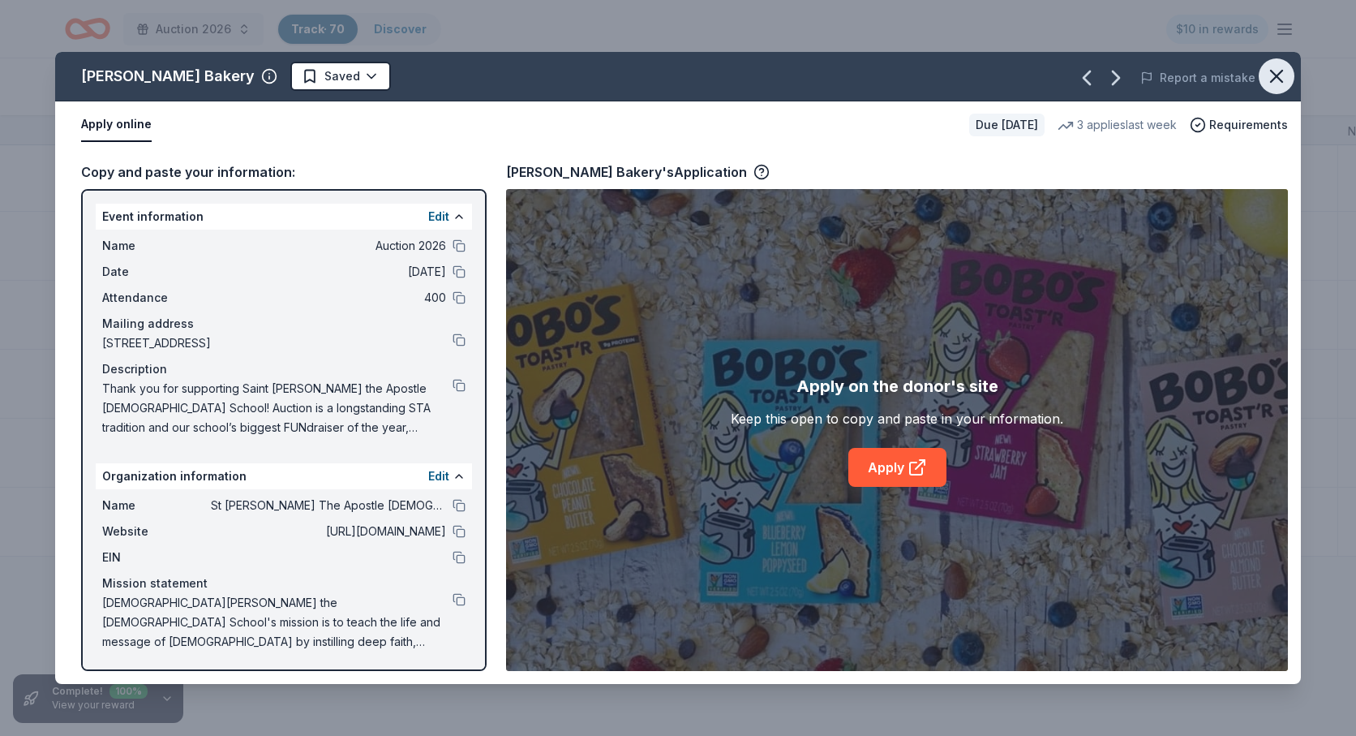
click at [1273, 73] on icon "button" at bounding box center [1276, 76] width 11 height 11
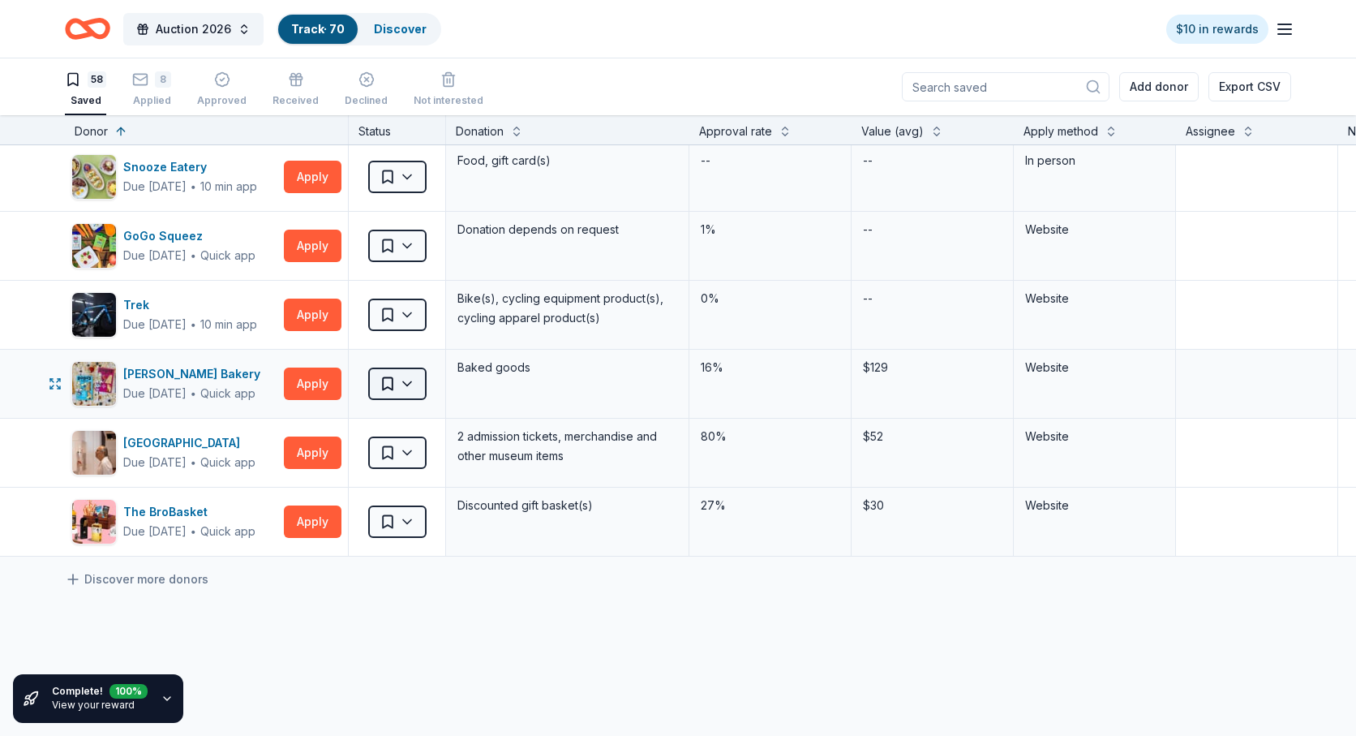
click at [408, 378] on html "Auction 2026 Track · 70 Discover $10 in rewards 58 Saved 8 Applied Approved Rec…" at bounding box center [678, 368] width 1356 height 736
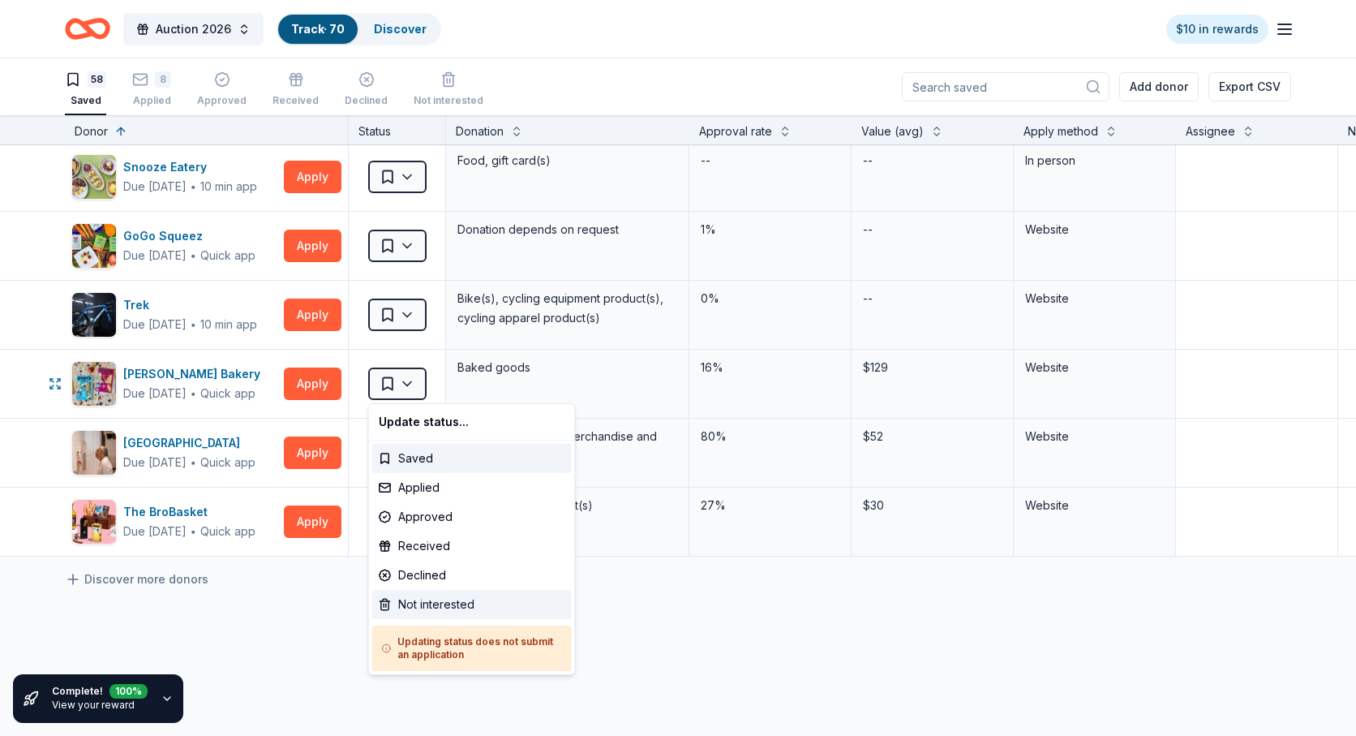
click at [412, 602] on div "Not interested" at bounding box center [472, 604] width 200 height 29
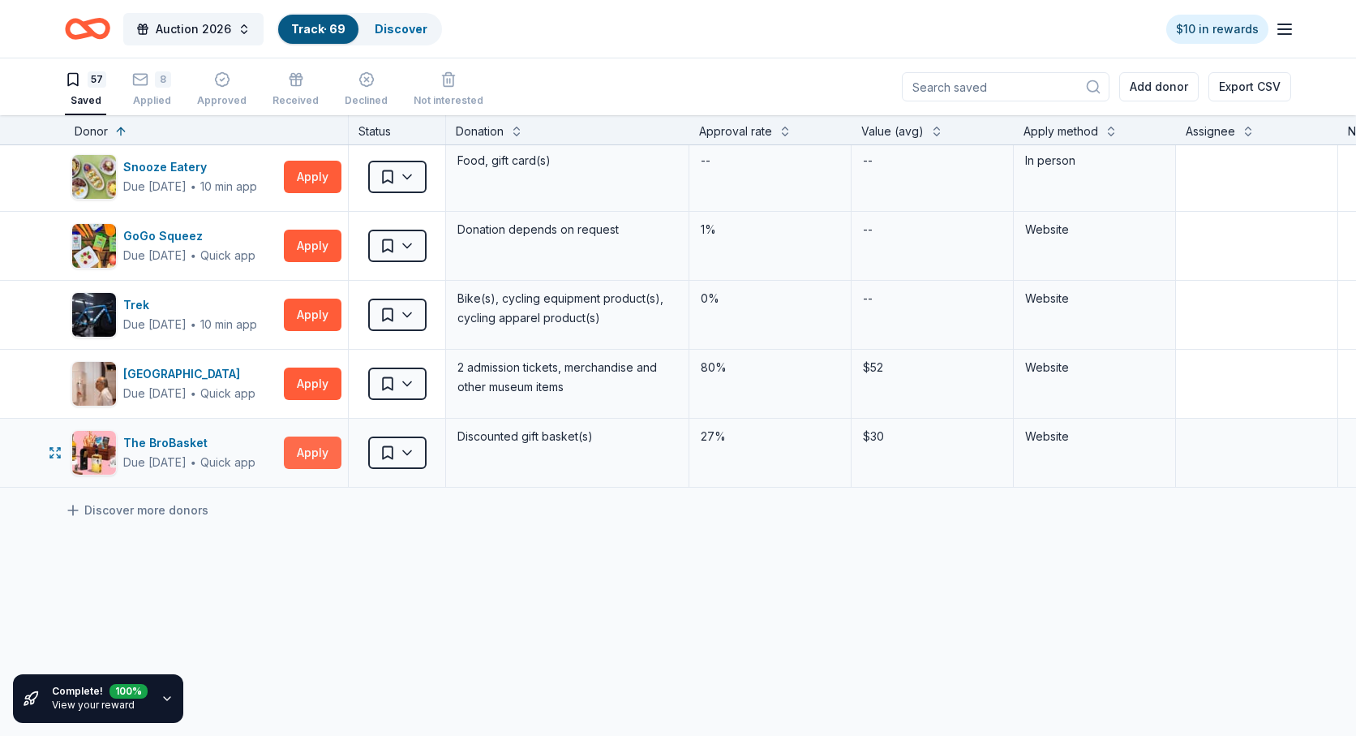
click at [323, 454] on button "Apply" at bounding box center [313, 452] width 58 height 32
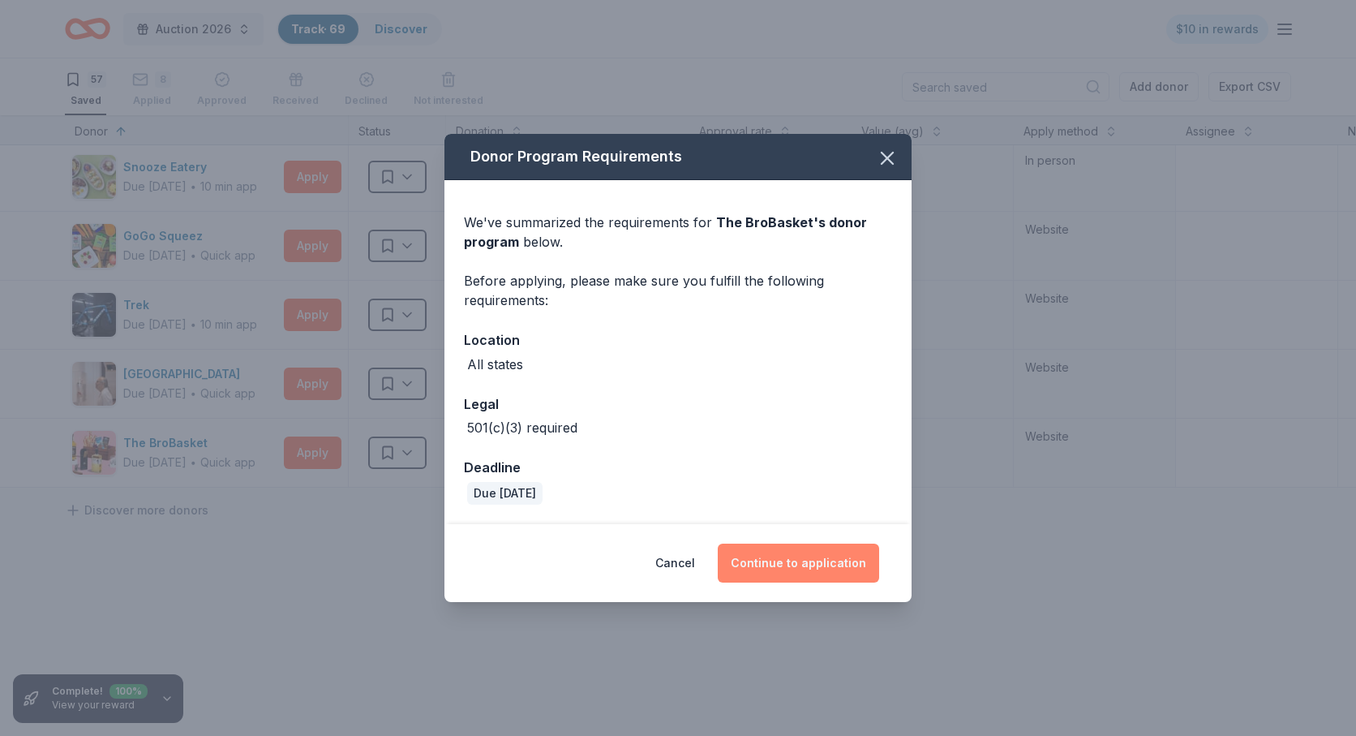
click at [809, 558] on button "Continue to application" at bounding box center [798, 562] width 161 height 39
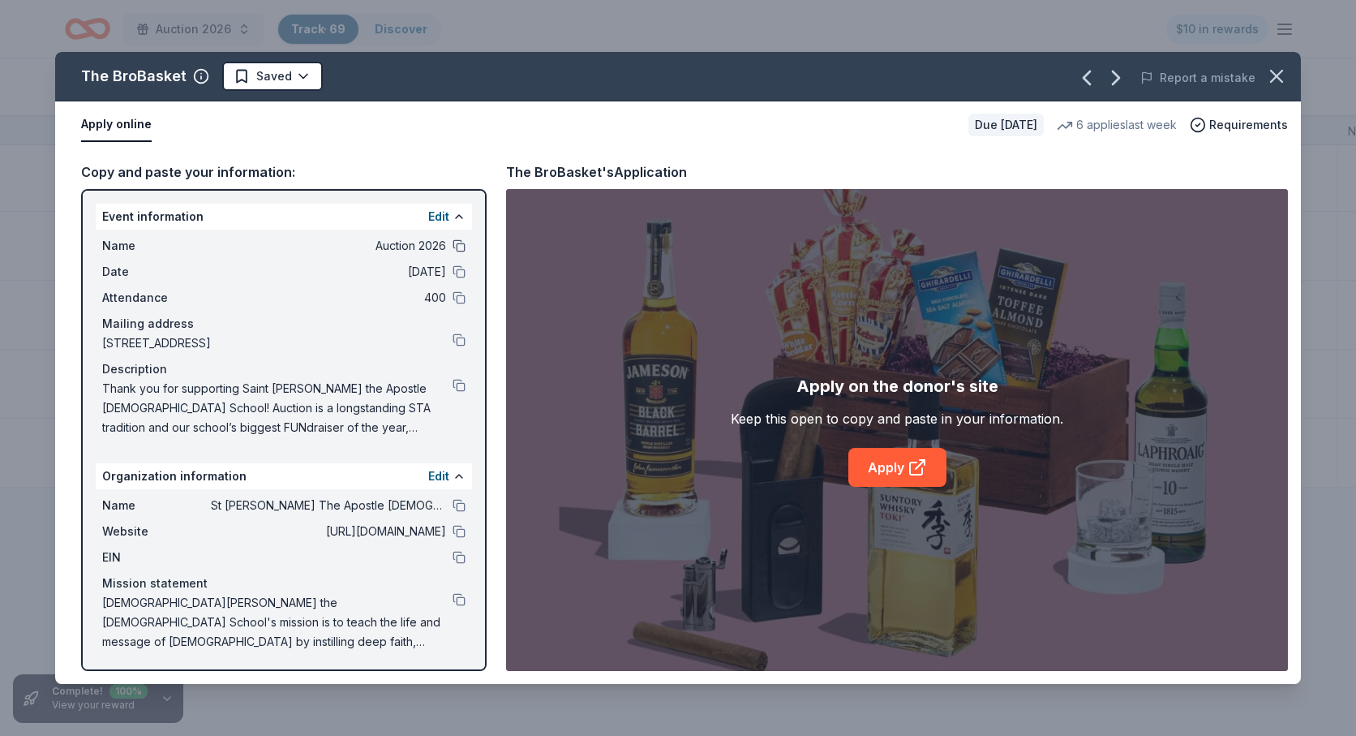
click at [462, 244] on button at bounding box center [459, 245] width 13 height 13
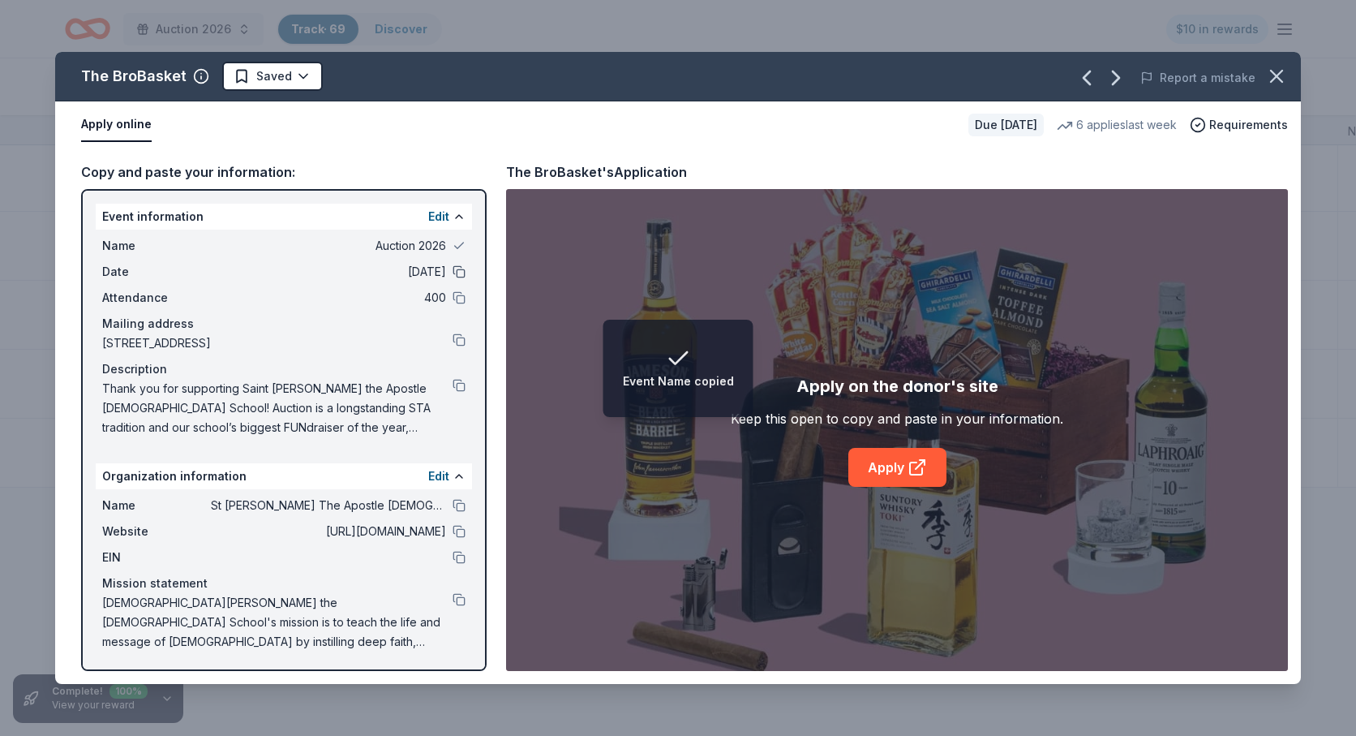
click at [459, 273] on button at bounding box center [459, 271] width 13 height 13
click at [455, 300] on button at bounding box center [459, 297] width 13 height 13
click at [457, 341] on button at bounding box center [459, 339] width 13 height 13
click at [458, 385] on button at bounding box center [459, 385] width 13 height 13
click at [458, 509] on button at bounding box center [459, 505] width 13 height 13
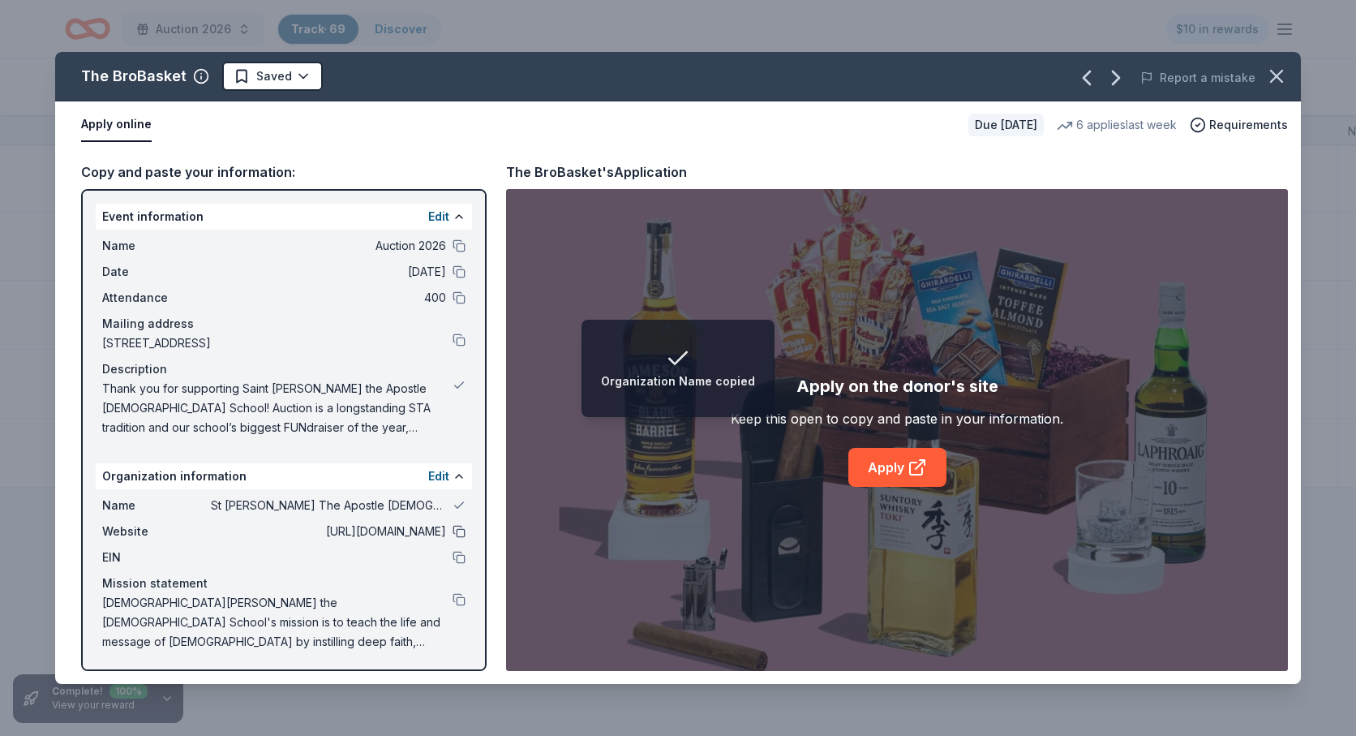
click at [460, 535] on button at bounding box center [459, 531] width 13 height 13
click at [458, 556] on button at bounding box center [459, 557] width 13 height 13
click at [462, 594] on button at bounding box center [459, 599] width 13 height 13
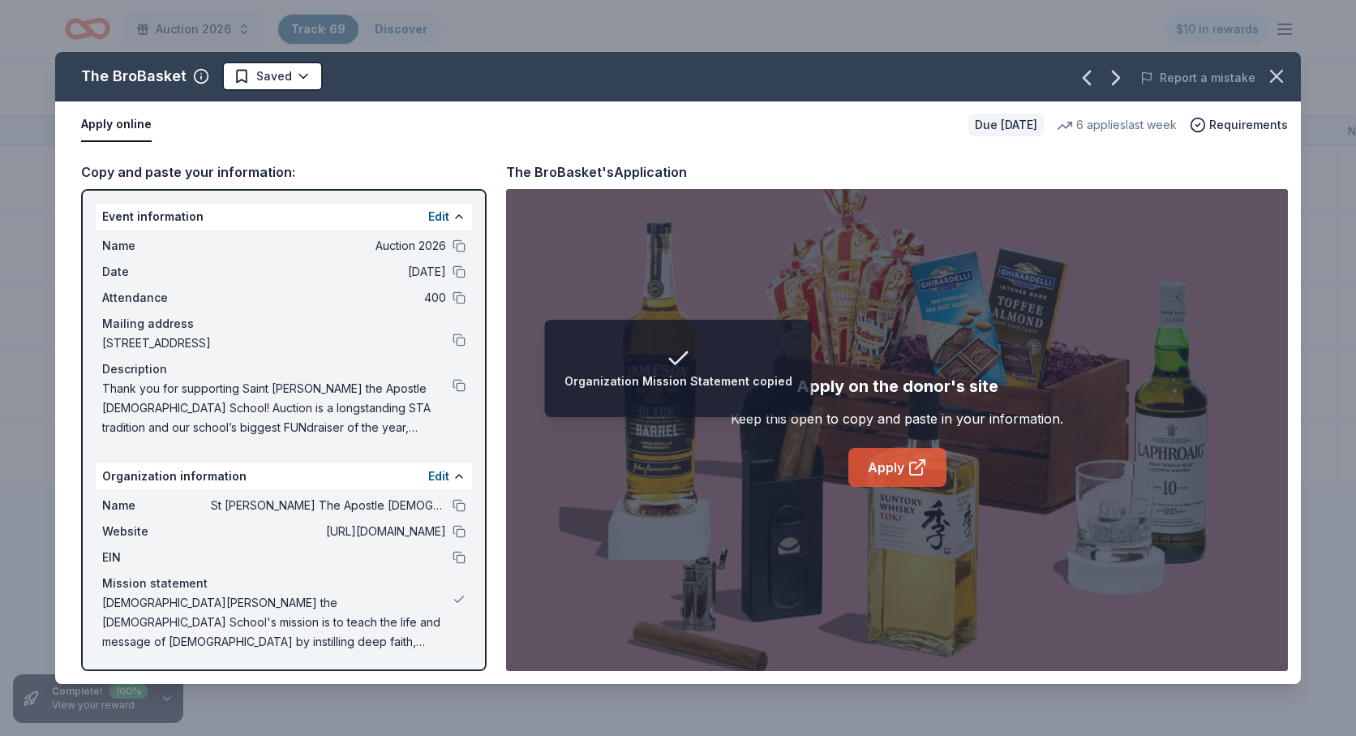
click at [887, 449] on link "Apply" at bounding box center [897, 467] width 98 height 39
